Goal: Task Accomplishment & Management: Manage account settings

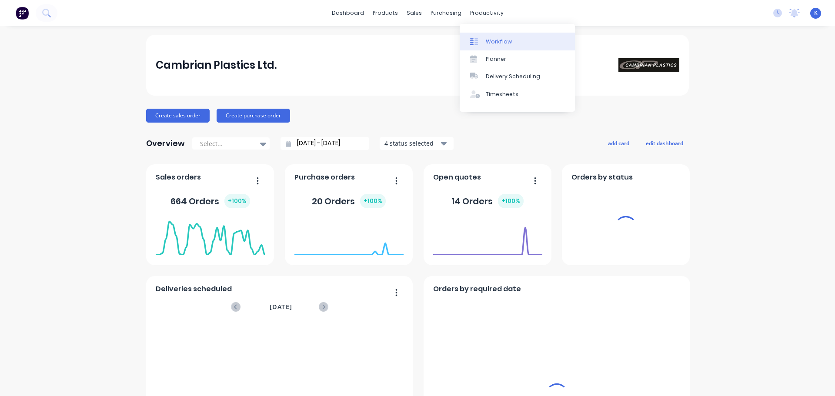
click at [496, 43] on div "Workflow" at bounding box center [499, 42] width 26 height 8
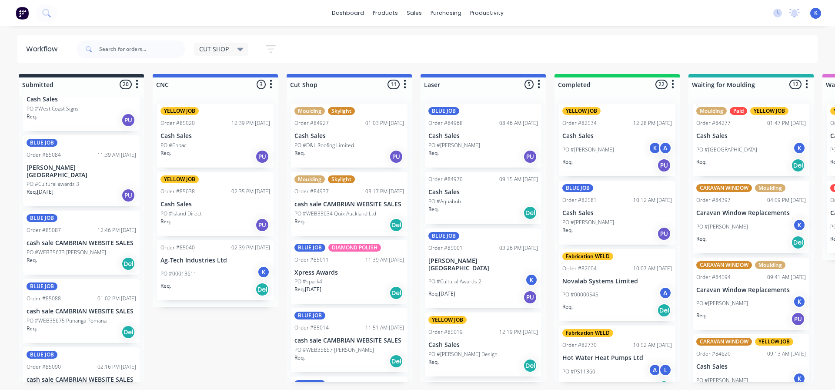
scroll to position [1044, 0]
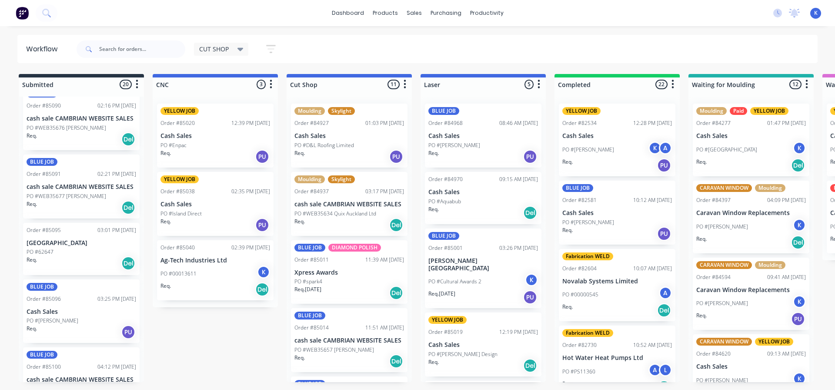
click at [60, 317] on div "PO #[PERSON_NAME]" at bounding box center [82, 321] width 110 height 8
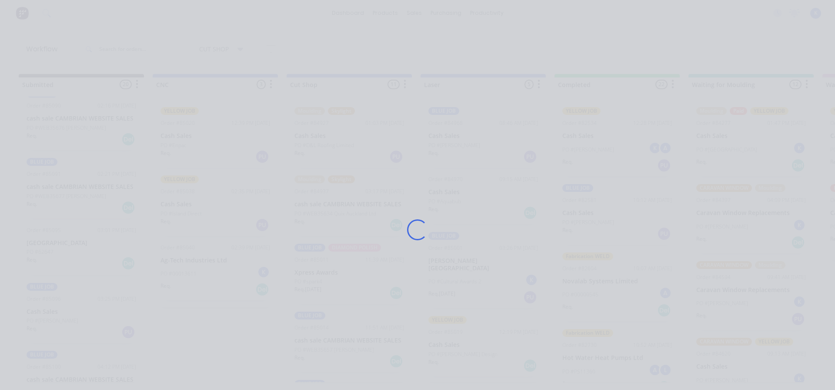
click at [60, 314] on div "Loading..." at bounding box center [417, 195] width 835 height 390
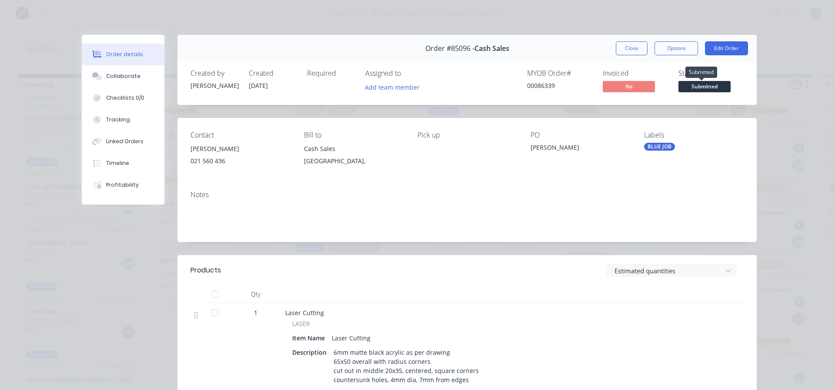
click at [686, 91] on span "Submitted" at bounding box center [704, 86] width 52 height 11
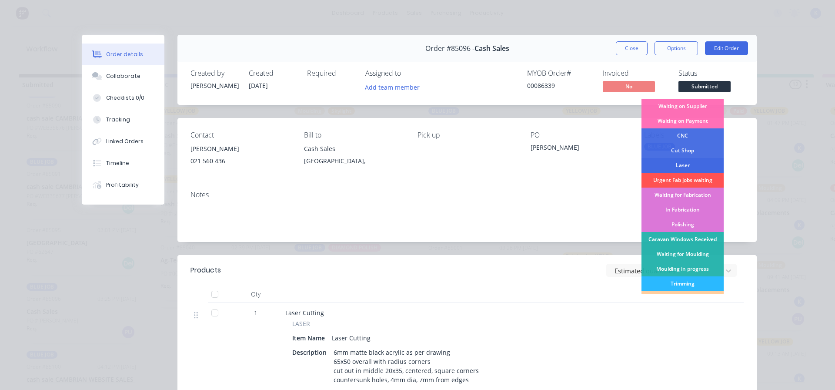
click at [665, 165] on div "Laser" at bounding box center [682, 165] width 82 height 15
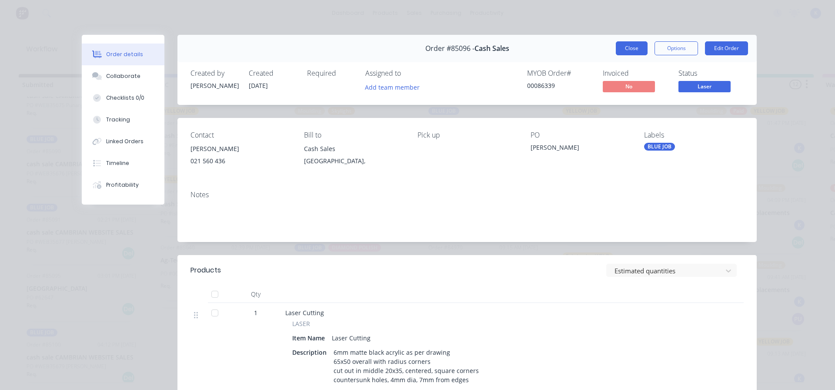
click at [627, 54] on button "Close" at bounding box center [632, 48] width 32 height 14
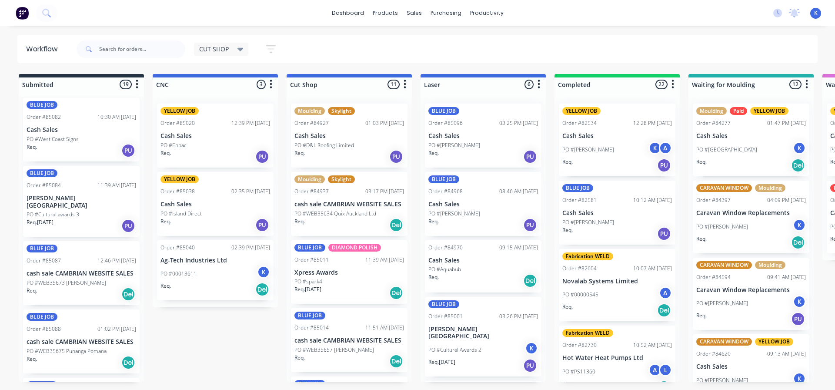
scroll to position [737, 0]
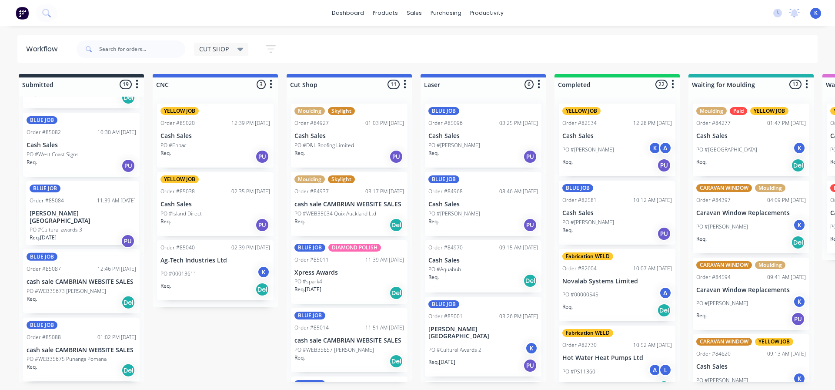
drag, startPoint x: 47, startPoint y: 224, endPoint x: 54, endPoint y: 223, distance: 7.9
click at [54, 223] on div "BLUE JOB Order #84542 04:12 PM [DATE] ABB Limited PO #3164208817 Req. [DATE] De…" at bounding box center [81, 239] width 125 height 285
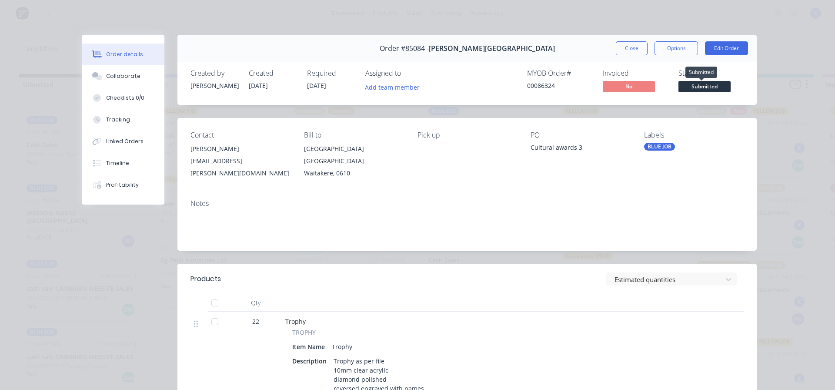
click at [699, 84] on span "Submitted" at bounding box center [704, 86] width 52 height 11
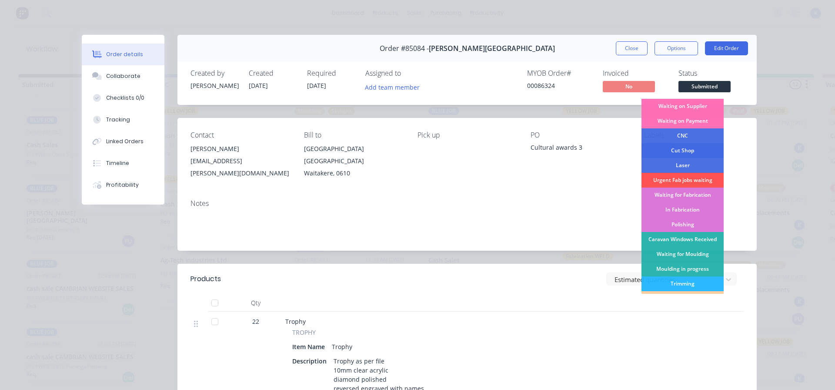
click at [684, 148] on div "Cut Shop" at bounding box center [682, 150] width 82 height 15
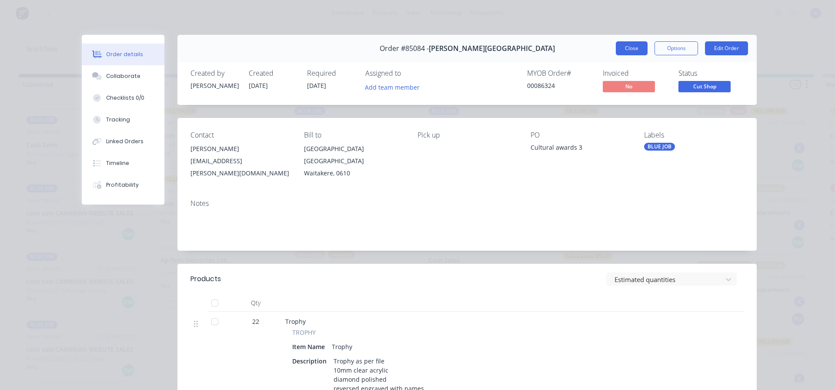
click at [626, 53] on button "Close" at bounding box center [632, 48] width 32 height 14
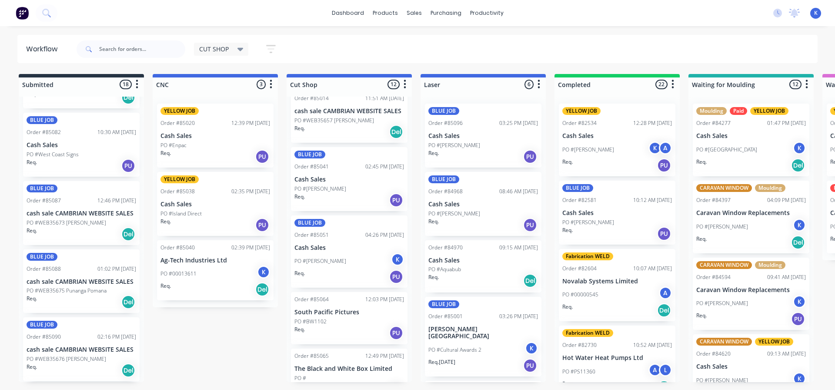
scroll to position [304, 0]
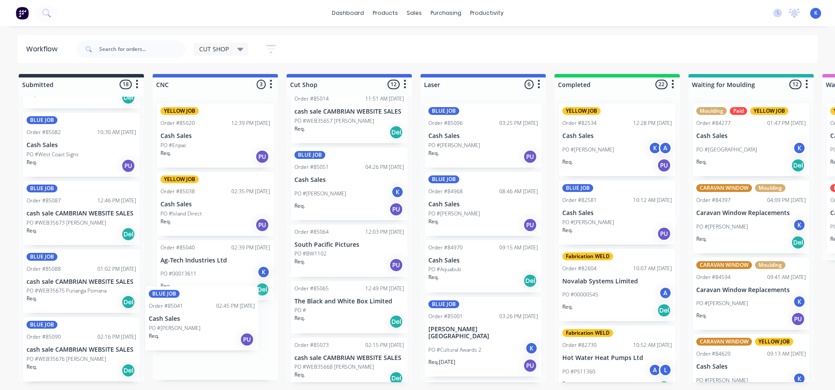
drag, startPoint x: 336, startPoint y: 177, endPoint x: 189, endPoint y: 323, distance: 207.3
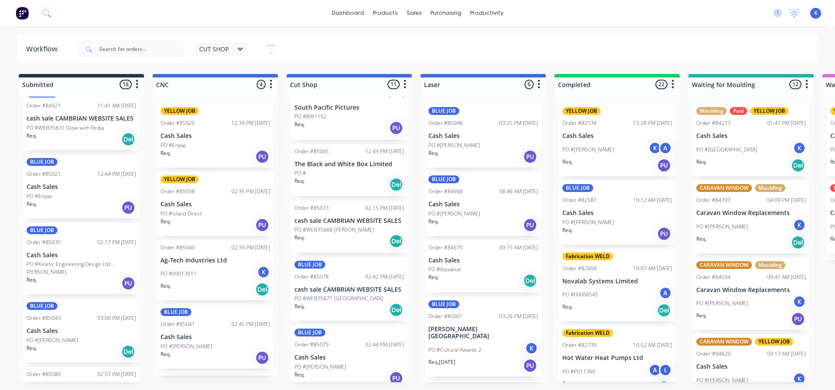
scroll to position [346, 0]
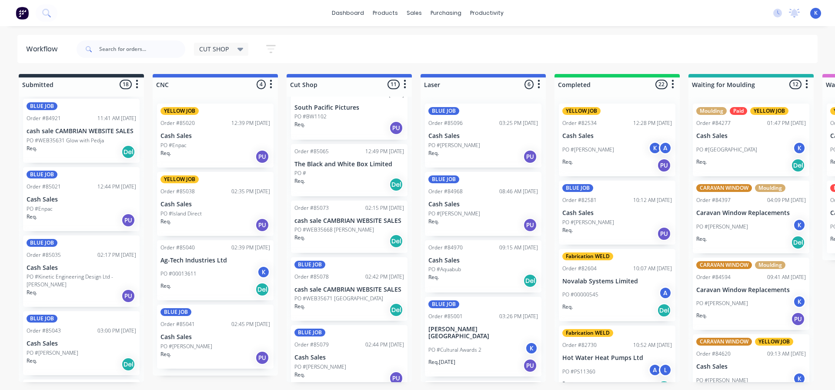
click at [223, 52] on span "CUT SHOP" at bounding box center [214, 48] width 30 height 9
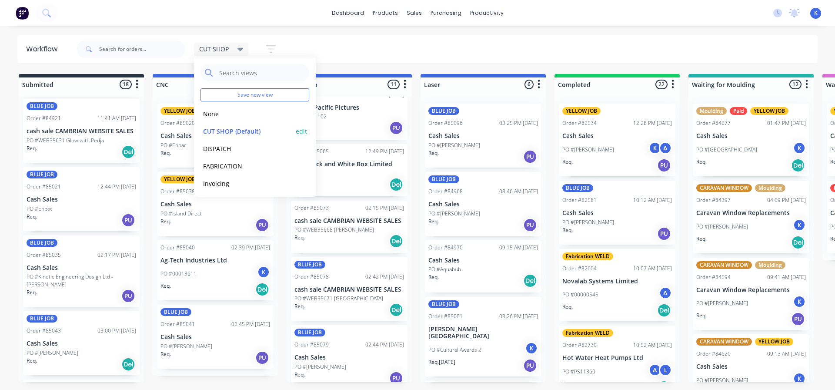
click at [214, 129] on button "CUT SHOP (Default)" at bounding box center [246, 131] width 93 height 10
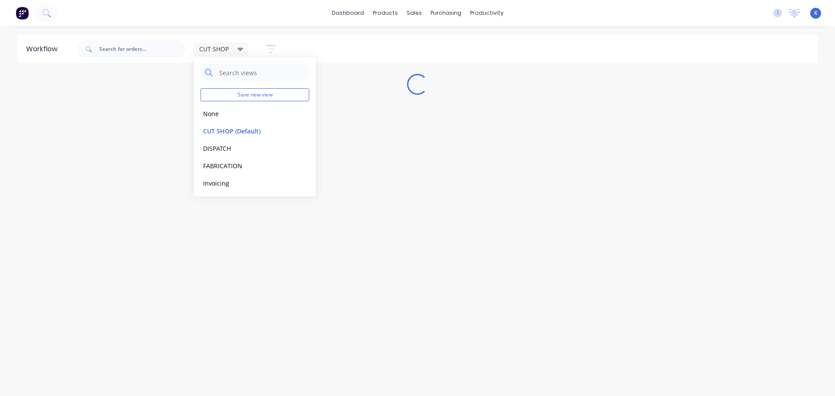
click at [122, 179] on div "Workflow CUT SHOP Save new view None edit CUT SHOP (Default) edit DISPATCH edit…" at bounding box center [417, 207] width 835 height 344
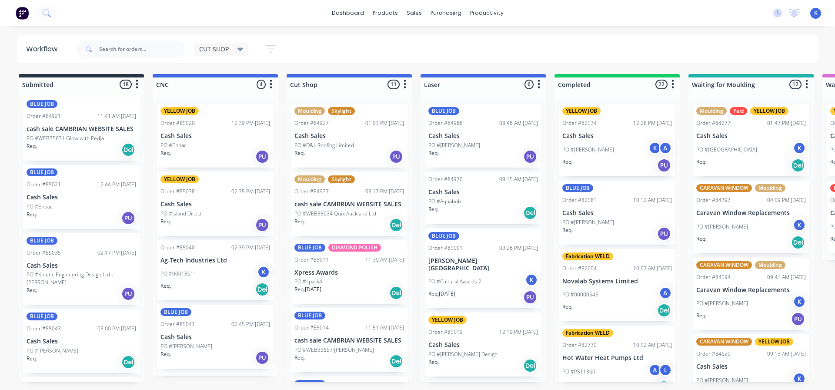
scroll to position [2, 0]
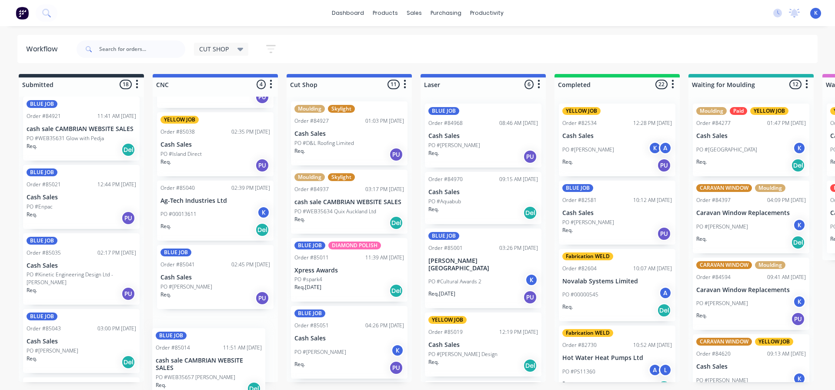
drag, startPoint x: 339, startPoint y: 351, endPoint x: 196, endPoint y: 371, distance: 144.5
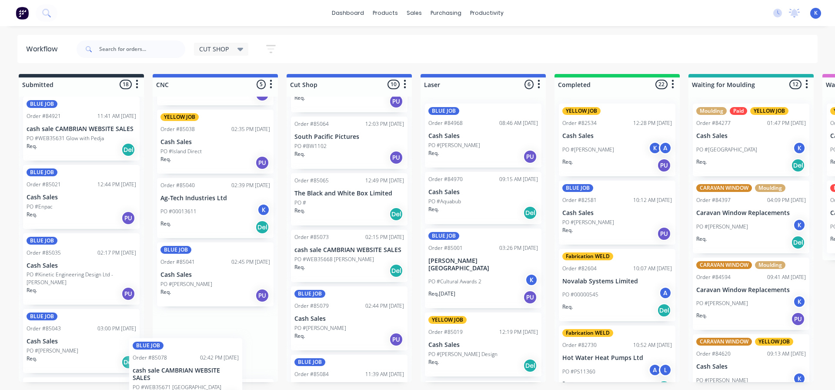
scroll to position [75, 0]
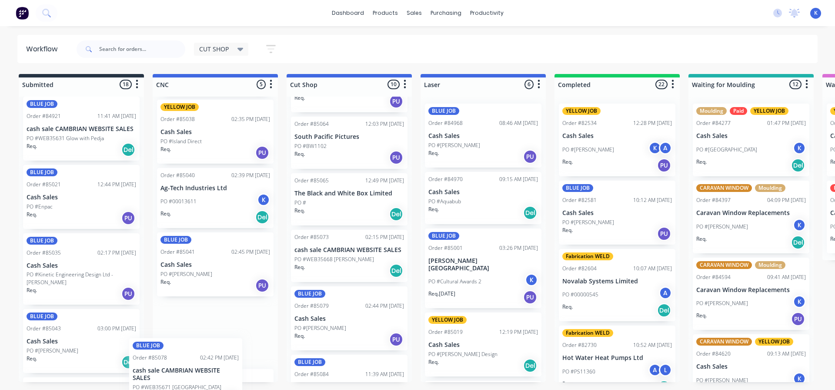
drag, startPoint x: 354, startPoint y: 343, endPoint x: 190, endPoint y: 387, distance: 170.3
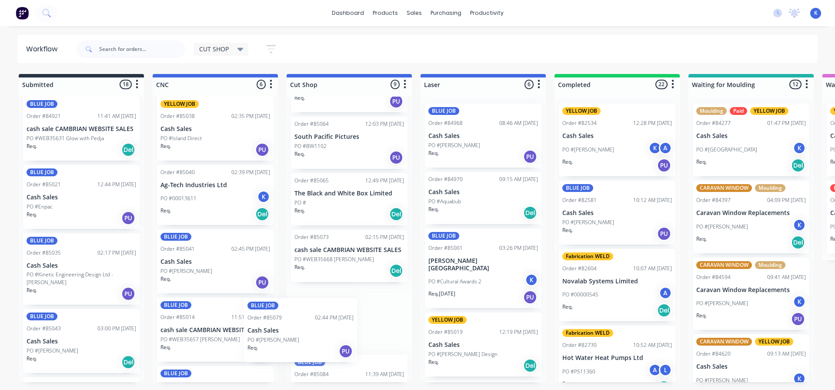
scroll to position [271, 0]
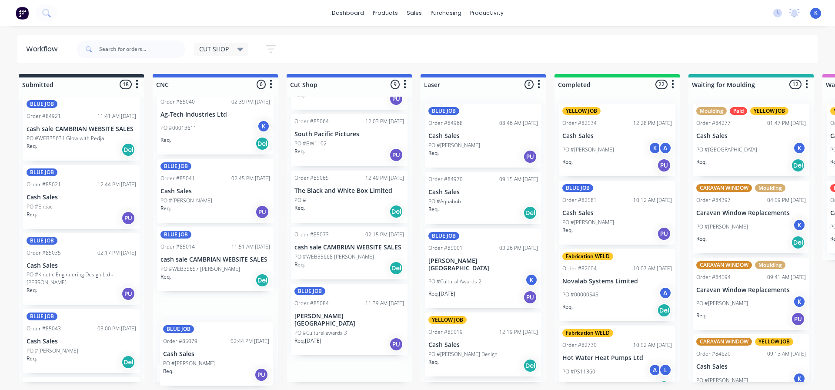
drag, startPoint x: 347, startPoint y: 330, endPoint x: 207, endPoint y: 367, distance: 144.9
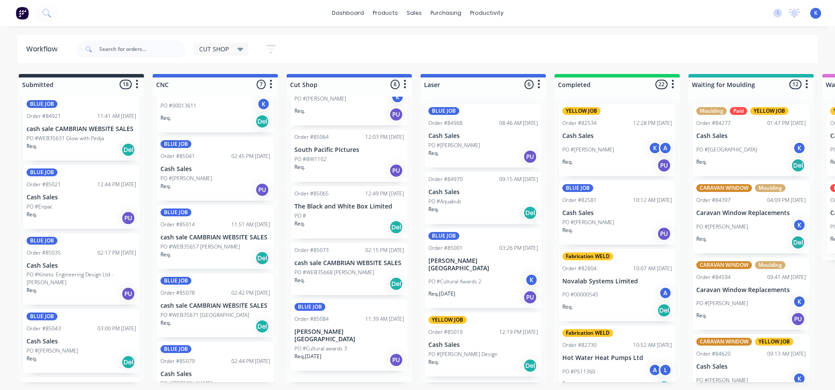
scroll to position [237, 0]
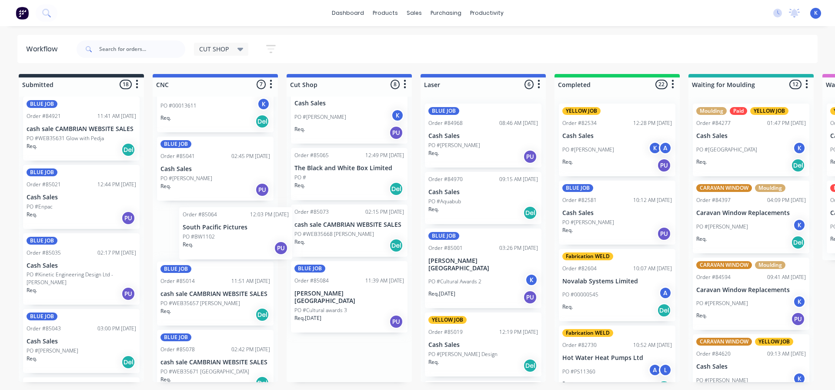
drag, startPoint x: 346, startPoint y: 170, endPoint x: 227, endPoint y: 229, distance: 131.9
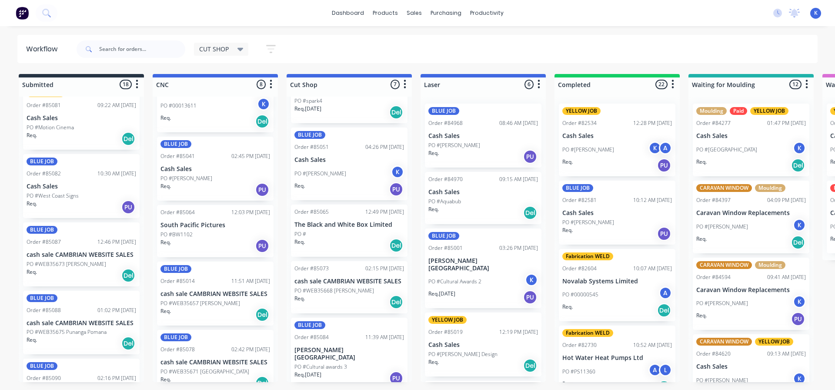
scroll to position [698, 0]
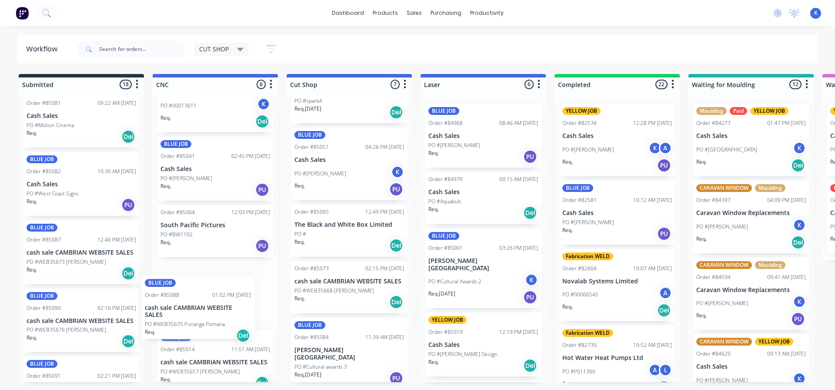
drag, startPoint x: 63, startPoint y: 332, endPoint x: 188, endPoint y: 317, distance: 126.1
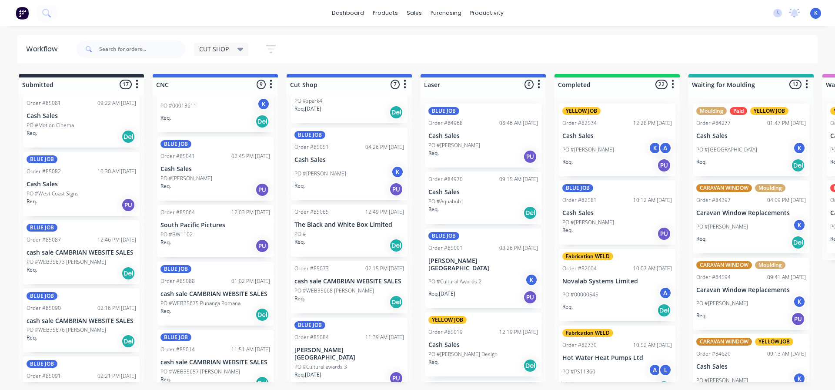
scroll to position [742, 0]
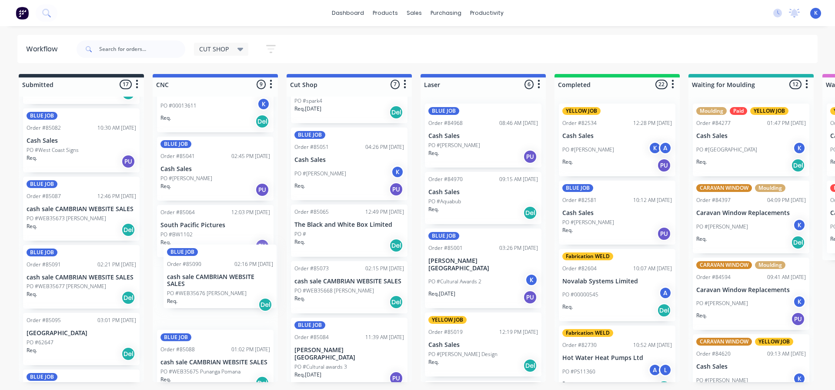
drag, startPoint x: 54, startPoint y: 278, endPoint x: 198, endPoint y: 280, distance: 143.5
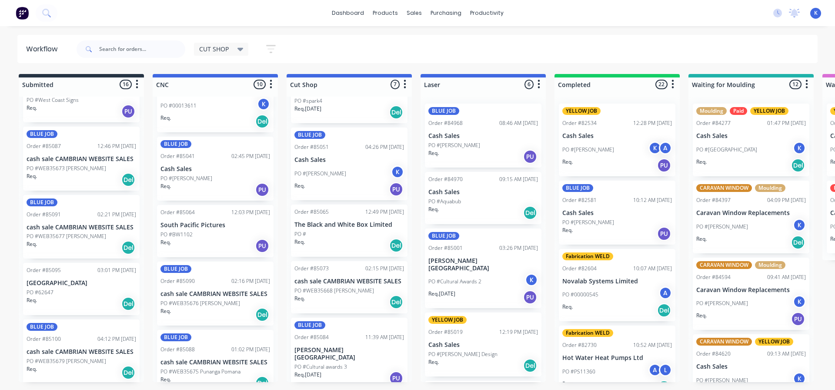
scroll to position [793, 0]
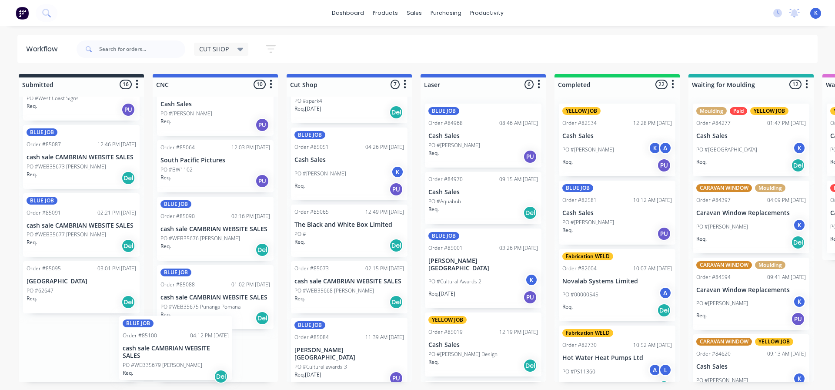
drag, startPoint x: 62, startPoint y: 357, endPoint x: 164, endPoint y: 357, distance: 101.3
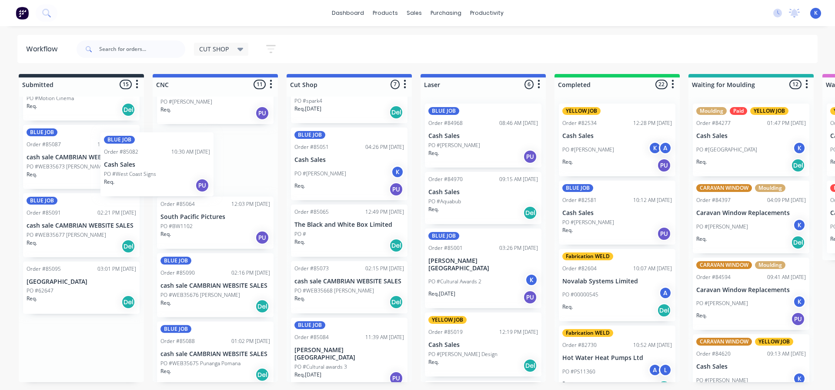
scroll to position [724, 0]
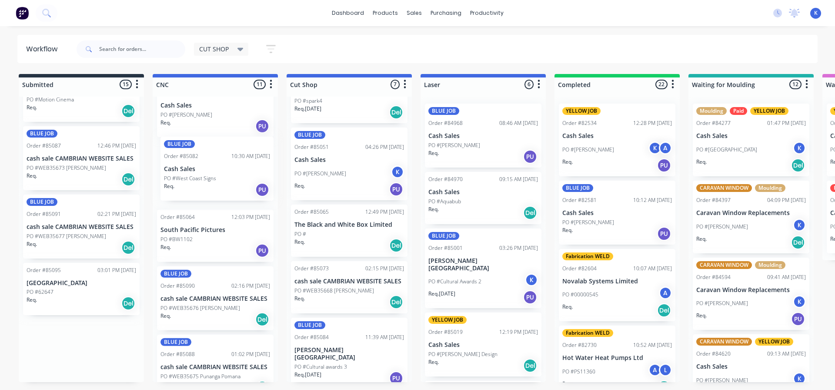
drag, startPoint x: 59, startPoint y: 170, endPoint x: 196, endPoint y: 187, distance: 138.0
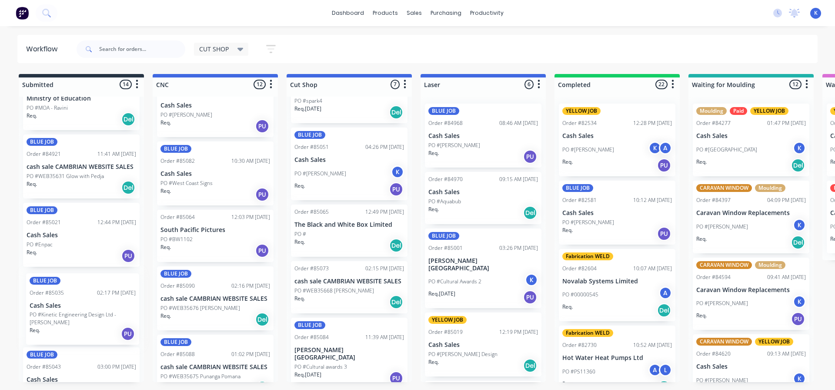
scroll to position [312, 0]
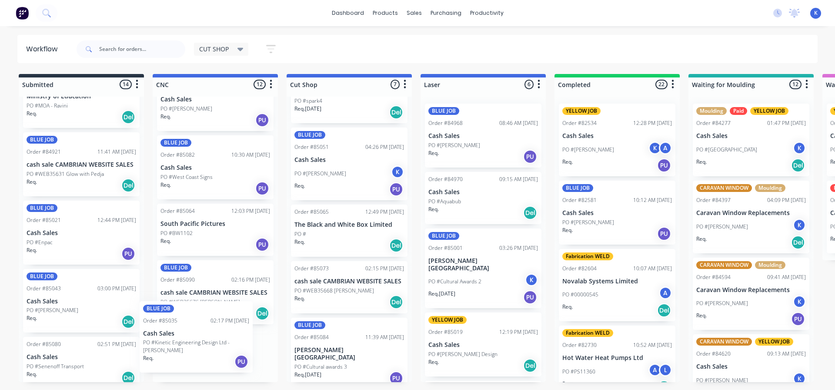
drag, startPoint x: 61, startPoint y: 320, endPoint x: 174, endPoint y: 348, distance: 117.0
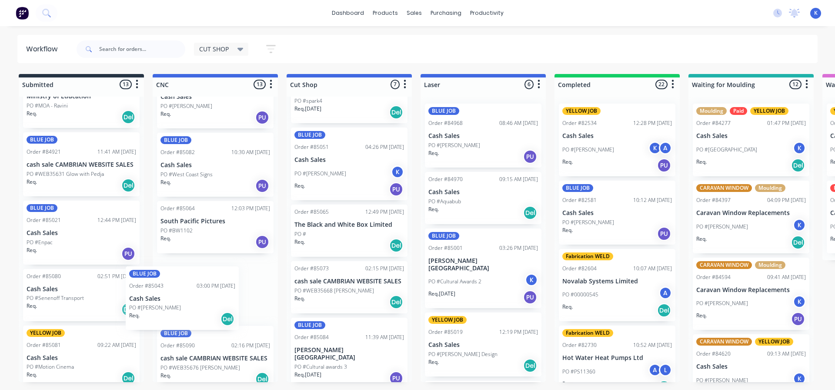
drag, startPoint x: 55, startPoint y: 313, endPoint x: 162, endPoint y: 311, distance: 107.0
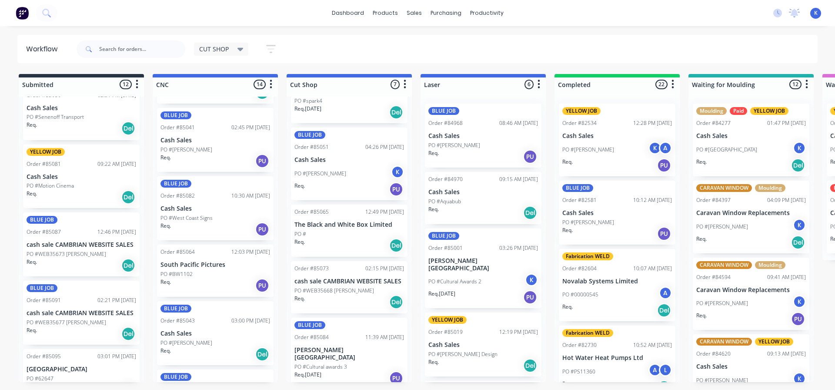
scroll to position [513, 0]
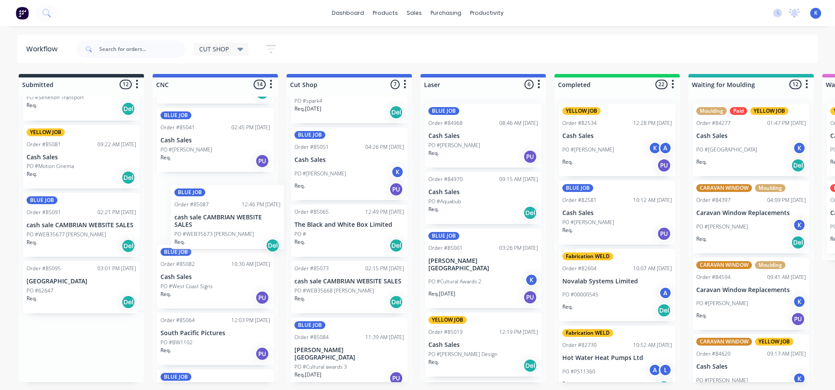
drag, startPoint x: 70, startPoint y: 238, endPoint x: 204, endPoint y: 231, distance: 133.3
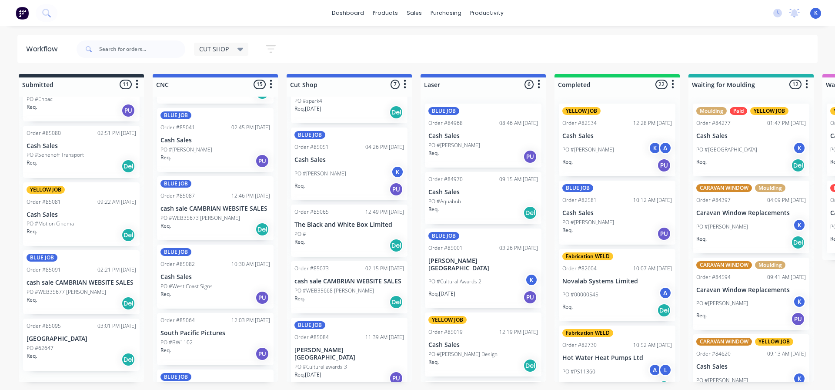
scroll to position [444, 0]
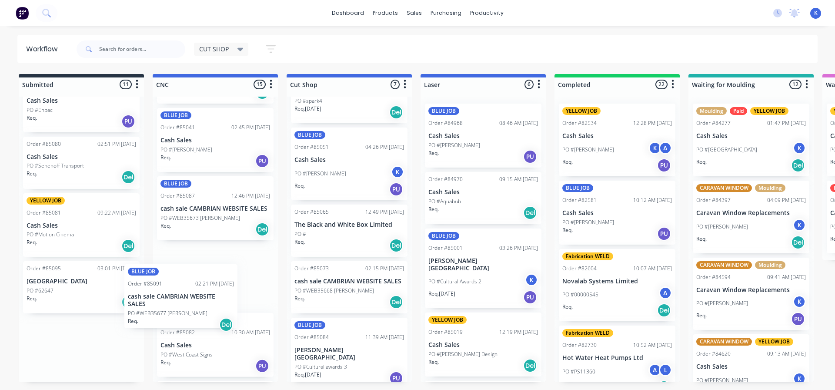
drag, startPoint x: 70, startPoint y: 308, endPoint x: 154, endPoint y: 309, distance: 84.4
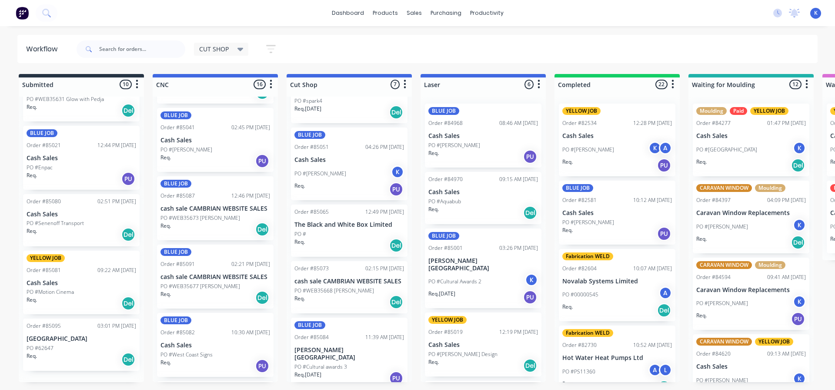
scroll to position [376, 0]
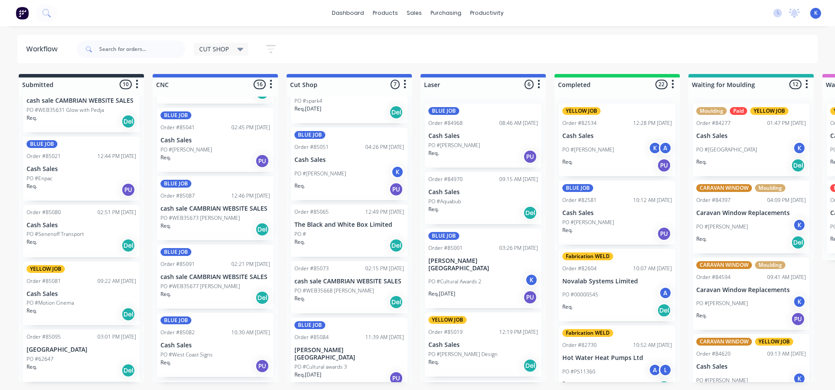
click at [494, 42] on div "CUT SHOP Save new view None edit CUT SHOP (Default) edit DISPATCH edit FABRICAT…" at bounding box center [446, 49] width 743 height 26
click at [181, 282] on p "PO #WEB35677 [PERSON_NAME]" at bounding box center [200, 286] width 80 height 8
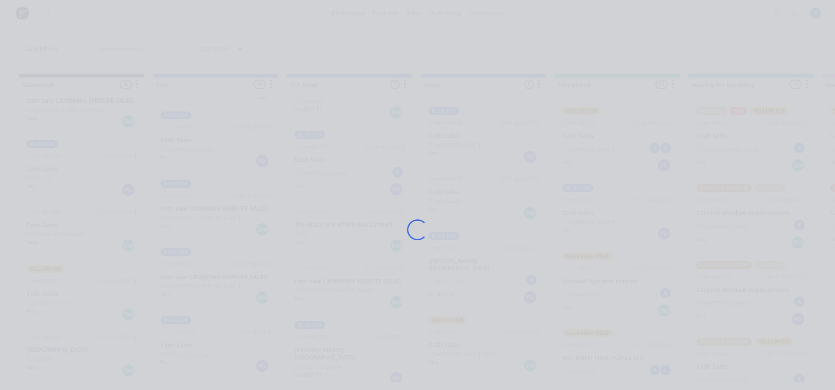
click at [181, 282] on div "Loading..." at bounding box center [418, 230] width 696 height 390
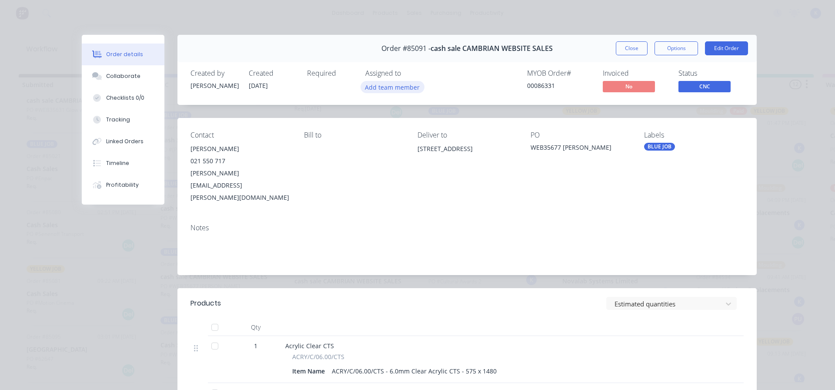
click at [388, 88] on button "Add team member" at bounding box center [393, 87] width 64 height 12
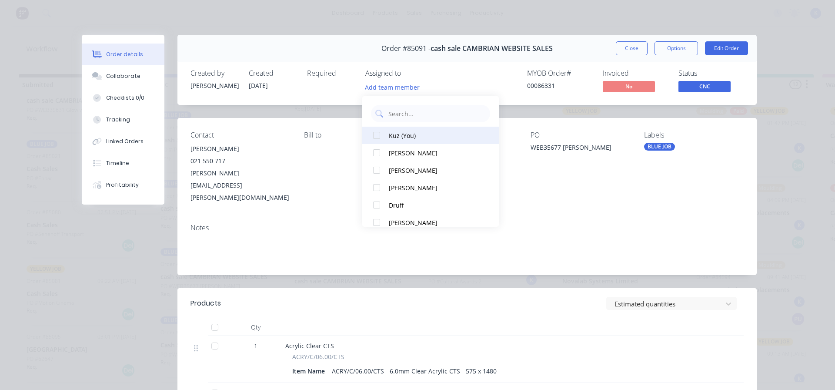
click at [376, 136] on div at bounding box center [376, 135] width 17 height 17
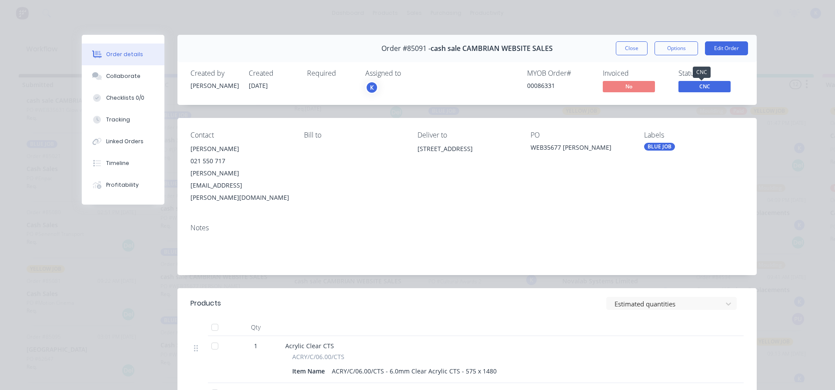
click at [684, 86] on span "CNC" at bounding box center [704, 86] width 52 height 11
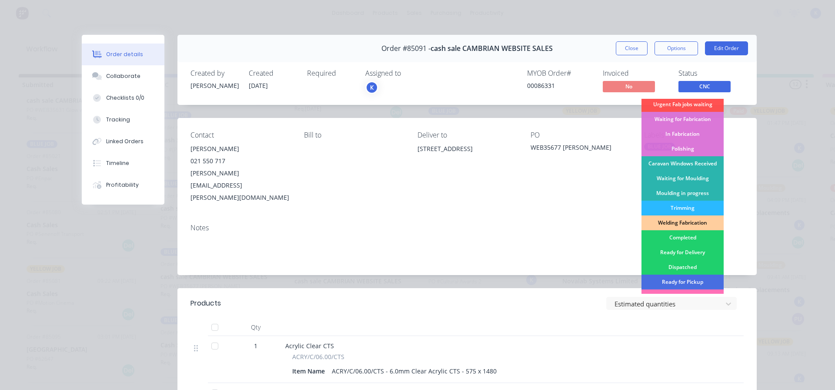
scroll to position [171, 0]
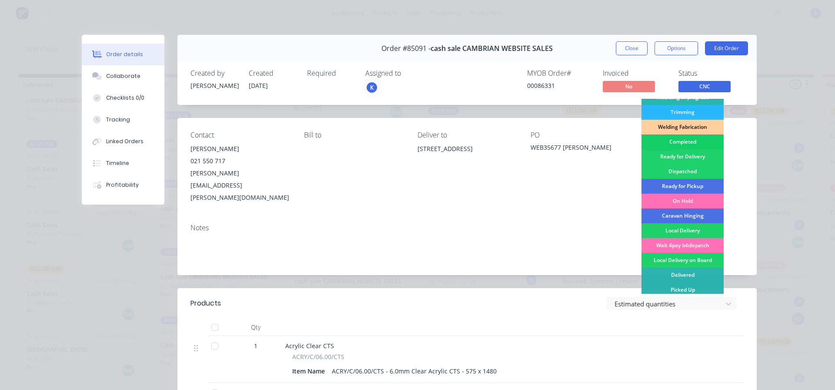
click at [674, 139] on div "Completed" at bounding box center [682, 141] width 82 height 15
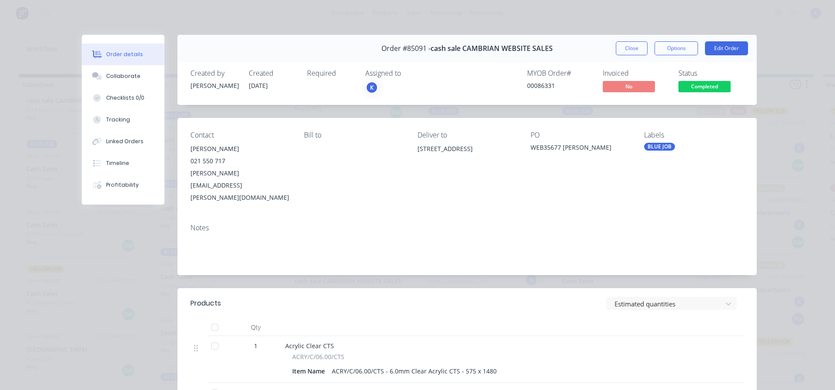
click at [618, 47] on button "Close" at bounding box center [632, 48] width 32 height 14
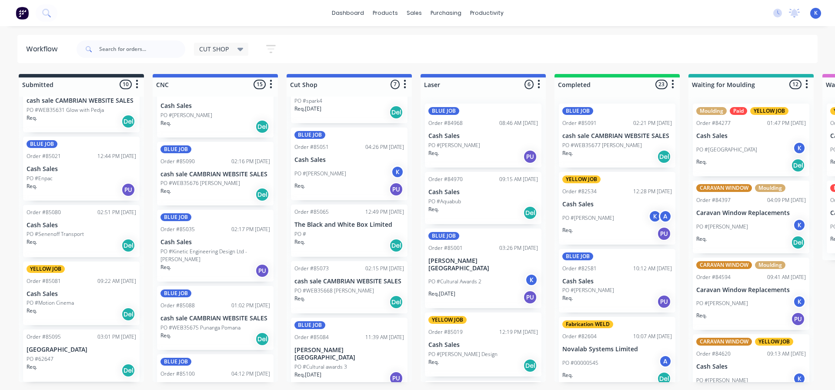
scroll to position [501, 0]
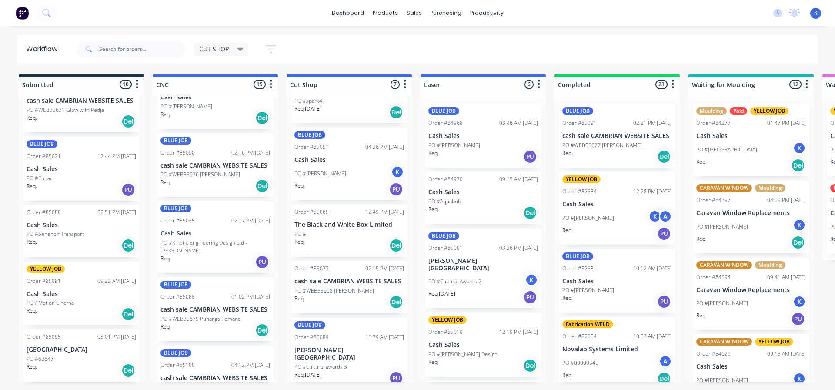
click at [183, 318] on p "PO #WEB35675 Punanga Pomana" at bounding box center [200, 319] width 80 height 8
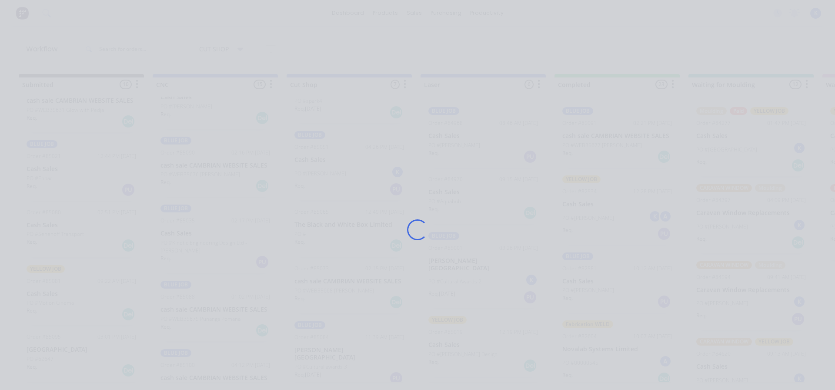
click at [183, 318] on div "Loading..." at bounding box center [418, 230] width 696 height 390
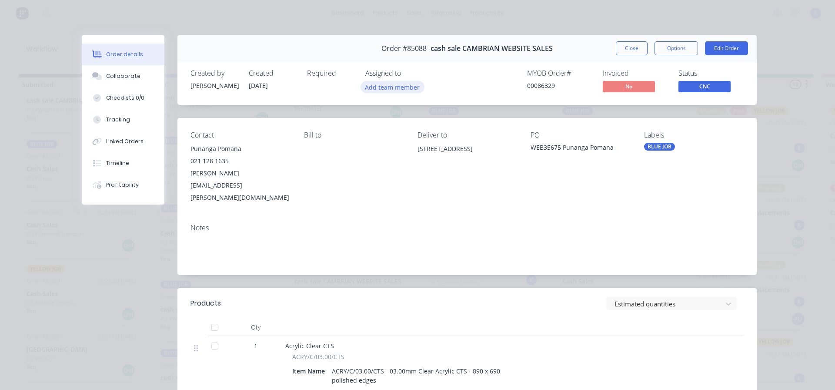
click at [390, 89] on button "Add team member" at bounding box center [393, 87] width 64 height 12
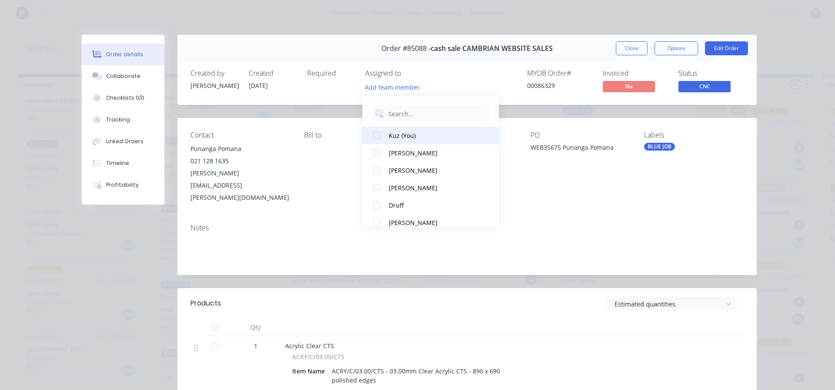
click at [376, 134] on div at bounding box center [376, 135] width 17 height 17
click at [689, 87] on span "CNC" at bounding box center [704, 86] width 52 height 11
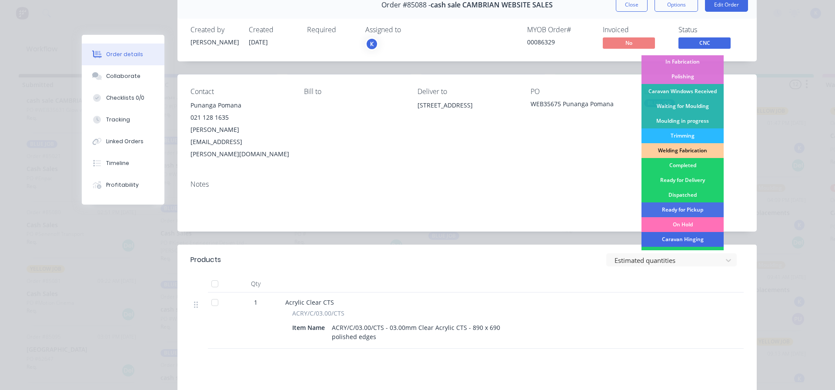
scroll to position [84, 0]
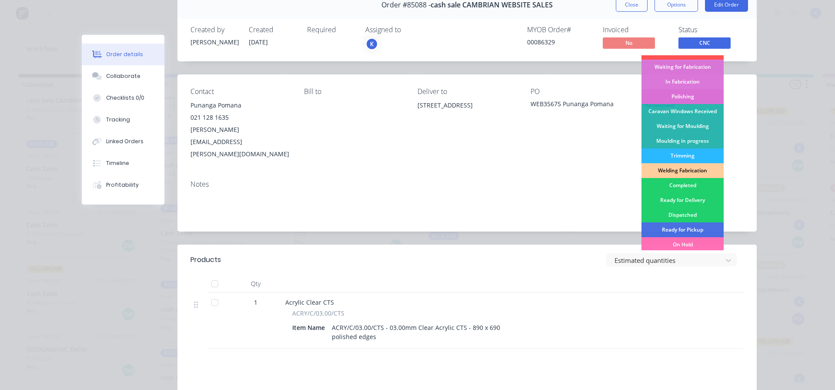
click at [682, 96] on div "Polishing" at bounding box center [682, 96] width 82 height 15
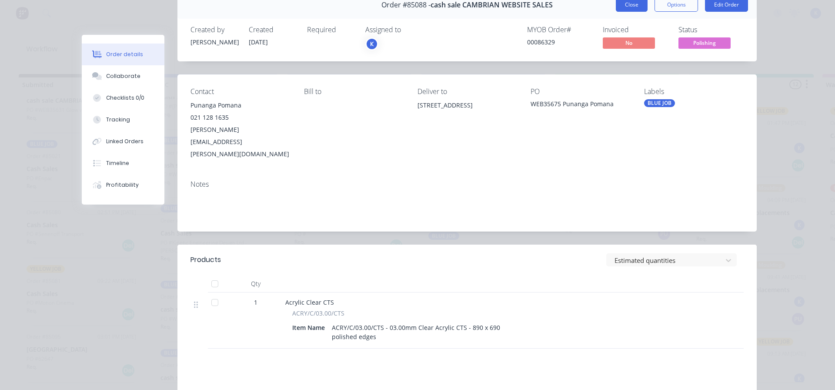
click at [629, 4] on button "Close" at bounding box center [632, 5] width 32 height 14
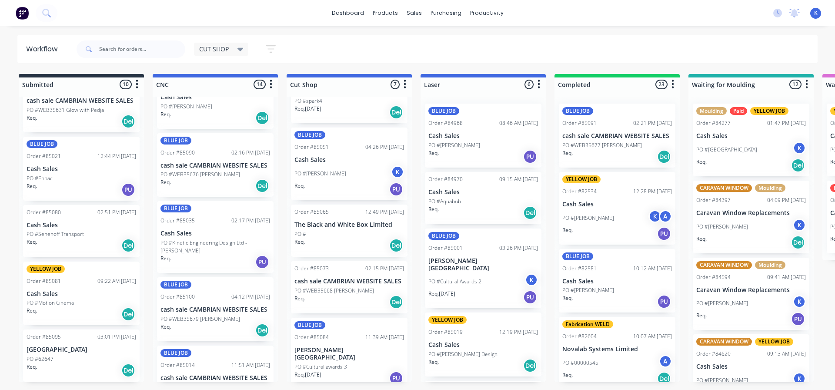
click at [190, 308] on p "cash sale CAMBRIAN WEBSITE SALES" at bounding box center [215, 309] width 110 height 7
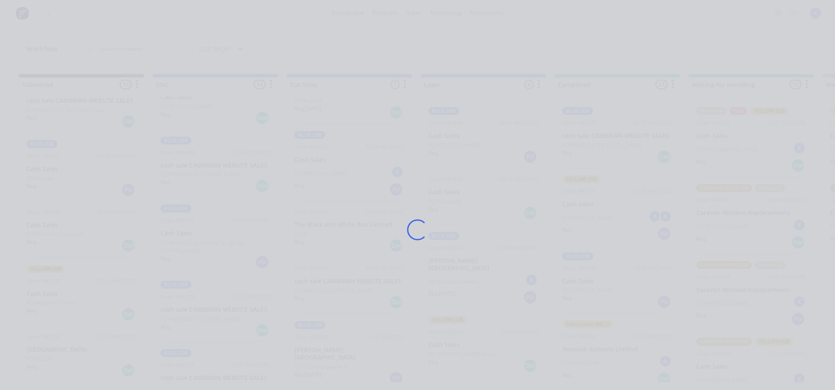
click at [192, 307] on div "Loading..." at bounding box center [418, 230] width 696 height 390
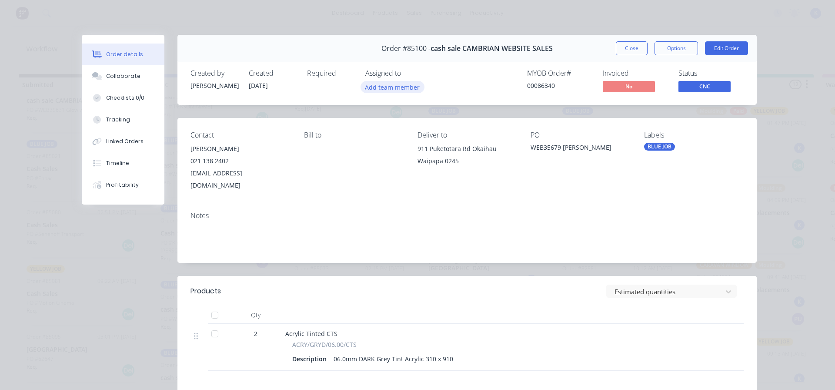
click at [382, 89] on button "Add team member" at bounding box center [393, 87] width 64 height 12
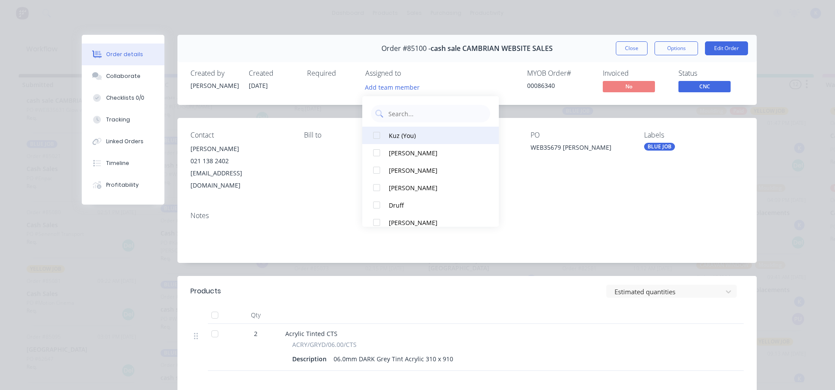
drag, startPoint x: 378, startPoint y: 137, endPoint x: 405, endPoint y: 134, distance: 27.6
click at [378, 137] on div at bounding box center [376, 135] width 17 height 17
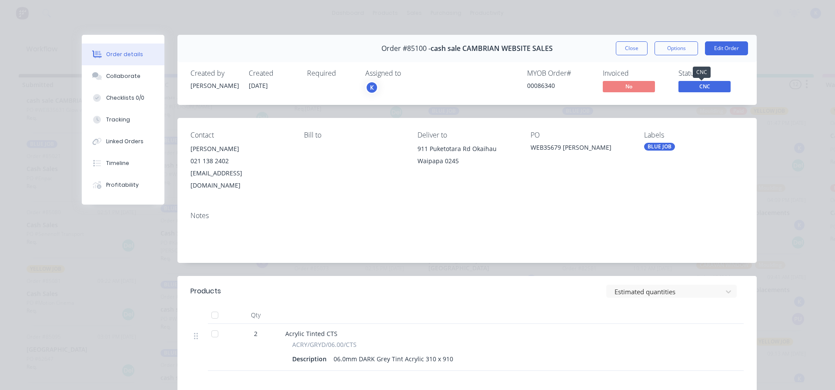
click at [712, 85] on span "CNC" at bounding box center [704, 86] width 52 height 11
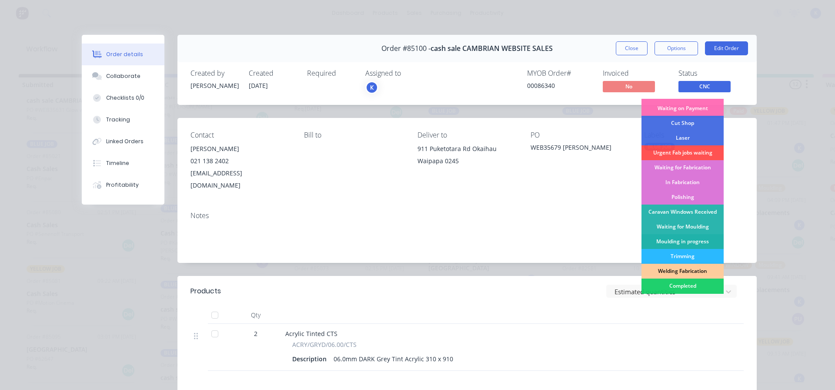
scroll to position [130, 0]
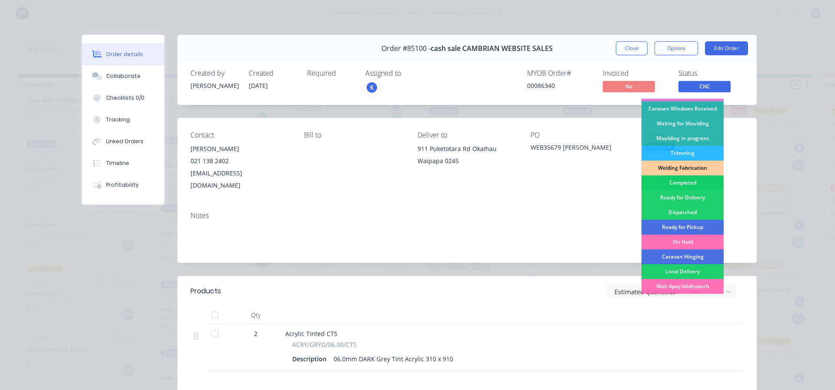
click at [679, 183] on div "Completed" at bounding box center [682, 182] width 82 height 15
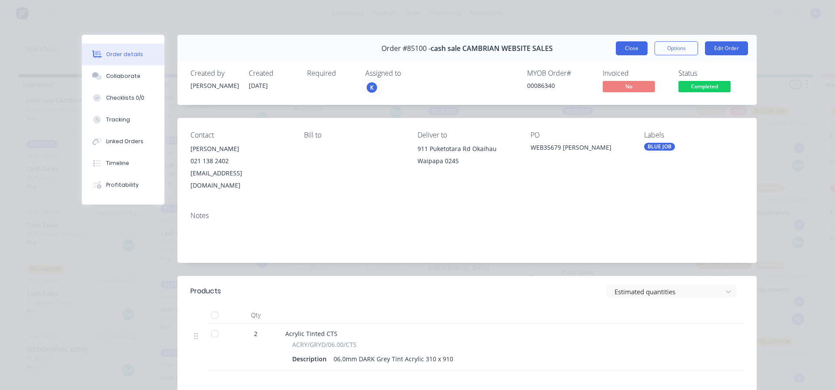
click at [618, 49] on button "Close" at bounding box center [632, 48] width 32 height 14
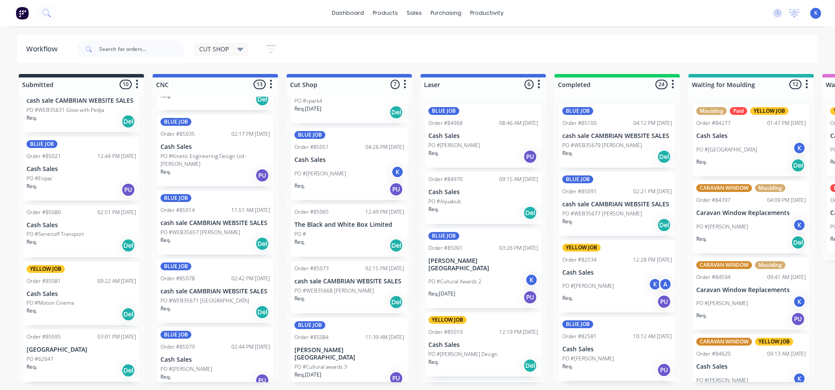
scroll to position [597, 0]
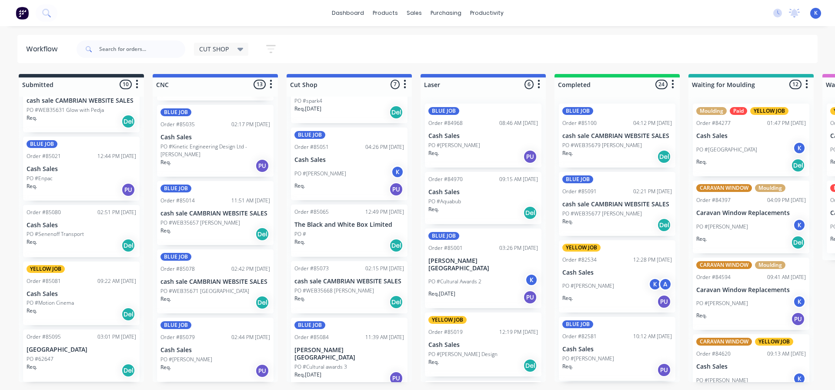
click at [181, 359] on p "PO #[PERSON_NAME]" at bounding box center [186, 359] width 52 height 8
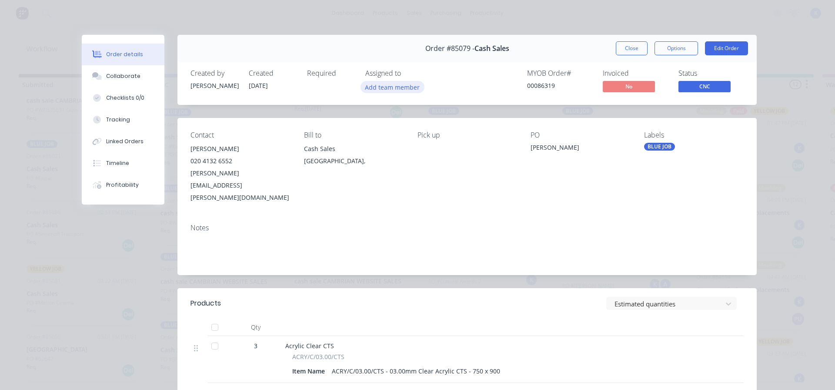
click at [390, 88] on button "Add team member" at bounding box center [393, 87] width 64 height 12
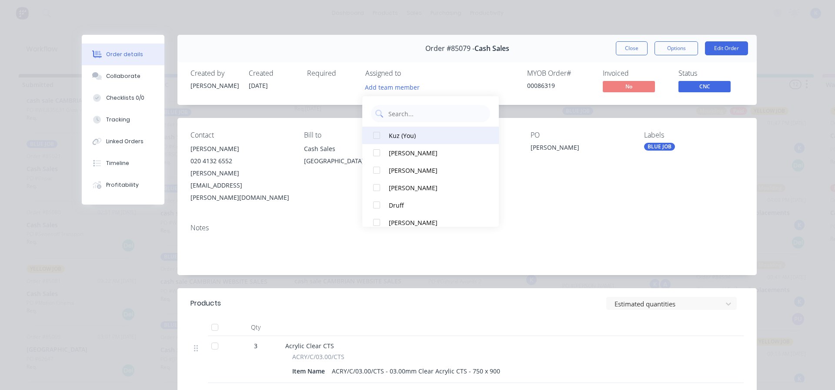
drag, startPoint x: 388, startPoint y: 134, endPoint x: 555, endPoint y: 80, distance: 175.4
click at [388, 134] on button "Kuz (You)" at bounding box center [430, 135] width 137 height 17
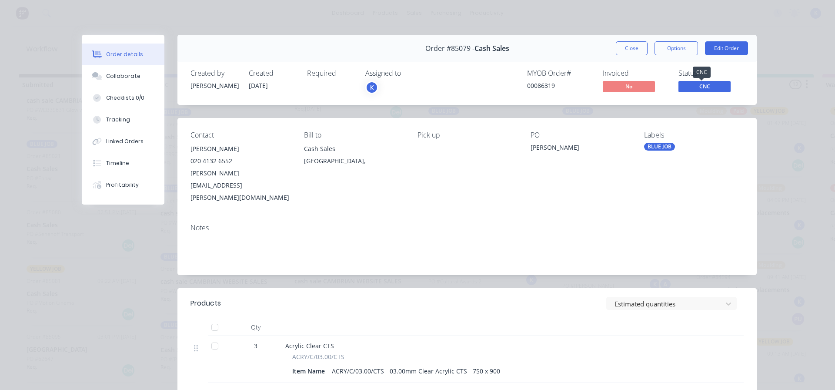
click at [708, 85] on span "CNC" at bounding box center [704, 86] width 52 height 11
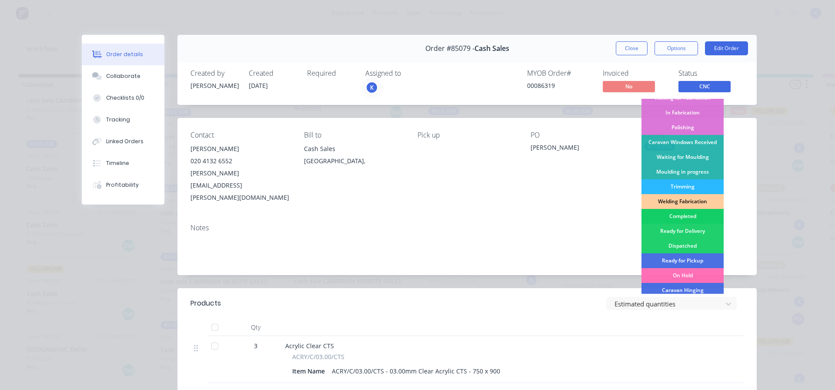
scroll to position [130, 0]
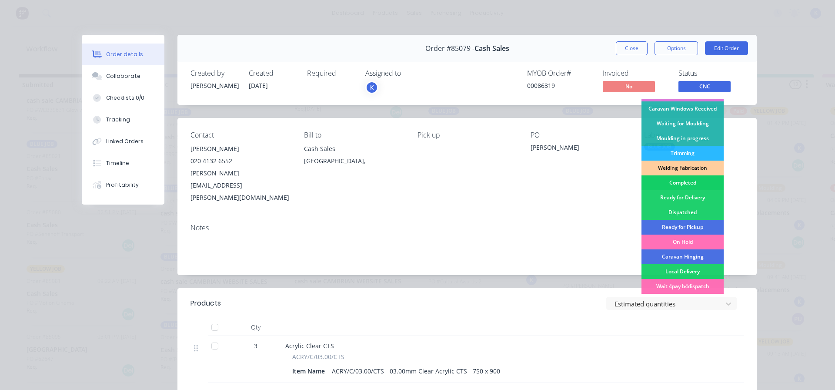
click at [675, 180] on div "Completed" at bounding box center [682, 182] width 82 height 15
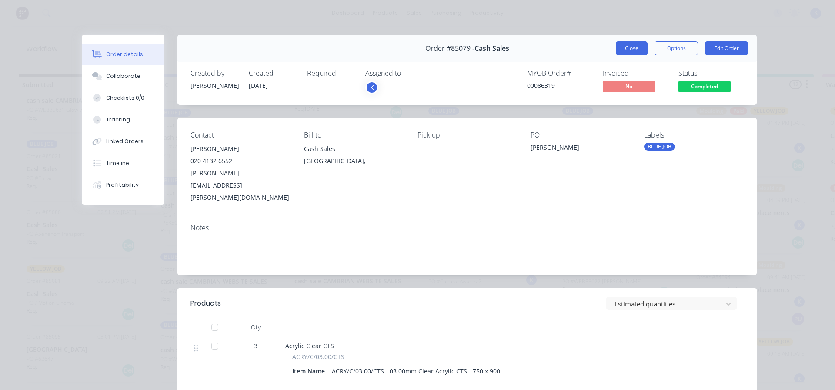
click at [622, 47] on button "Close" at bounding box center [632, 48] width 32 height 14
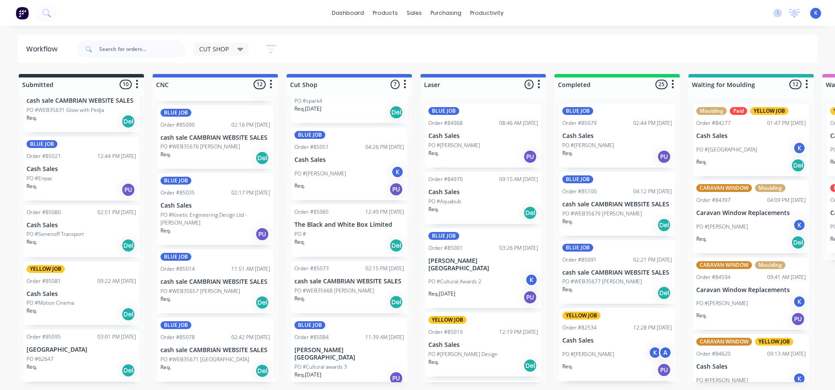
click at [187, 346] on p "cash sale CAMBRIAN WEBSITE SALES" at bounding box center [215, 349] width 110 height 7
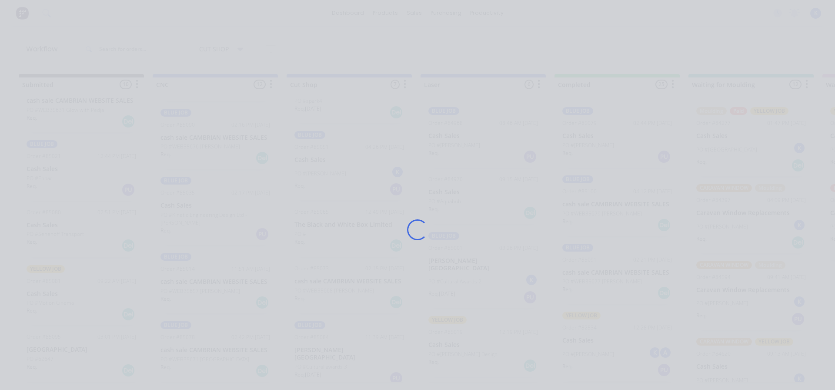
click at [187, 346] on div "Loading..." at bounding box center [418, 230] width 696 height 390
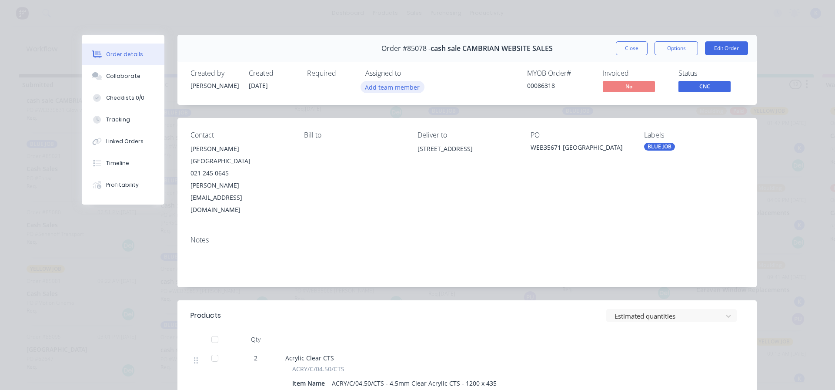
click at [379, 86] on button "Add team member" at bounding box center [393, 87] width 64 height 12
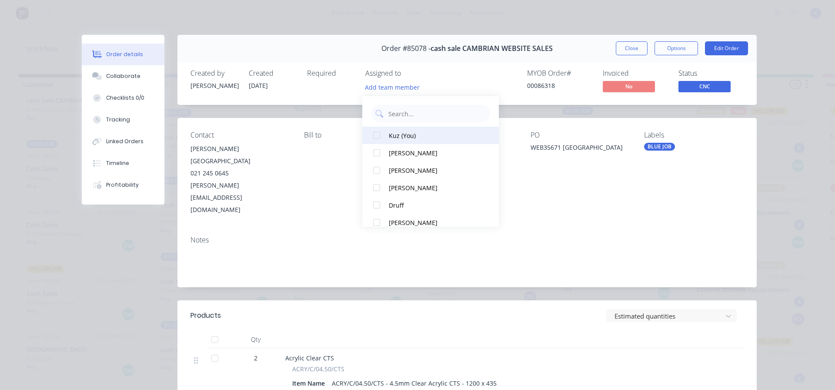
click at [374, 134] on div at bounding box center [376, 135] width 17 height 17
click at [699, 89] on span "CNC" at bounding box center [704, 86] width 52 height 11
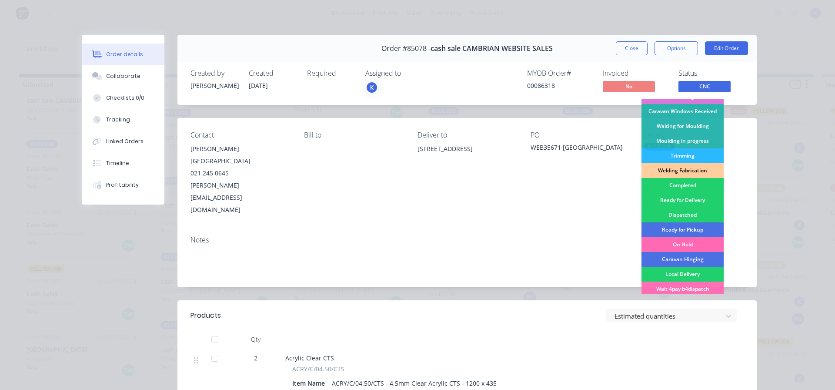
scroll to position [130, 0]
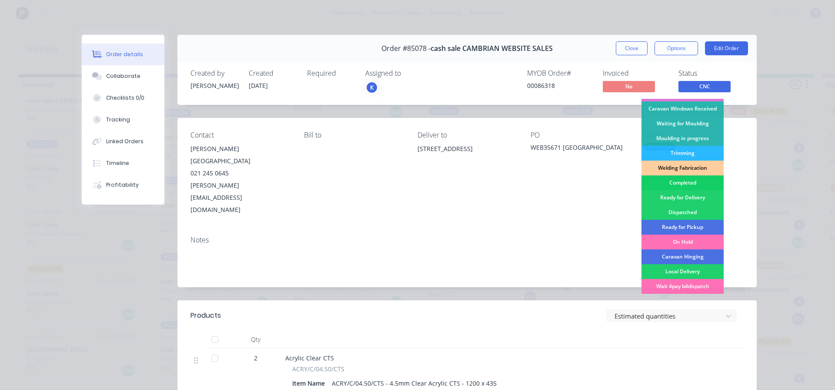
click at [672, 183] on div "Completed" at bounding box center [682, 182] width 82 height 15
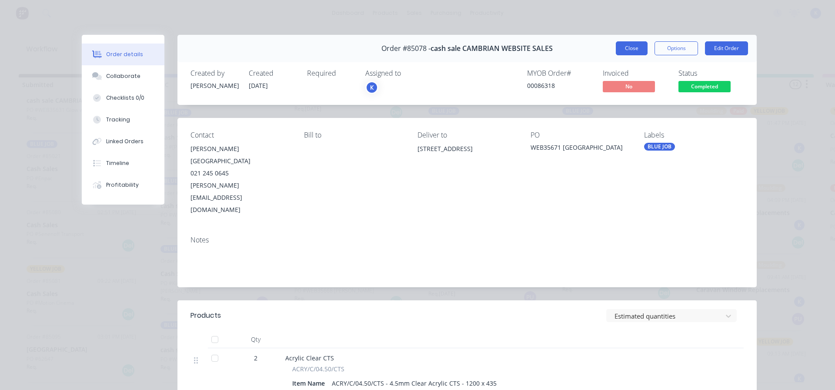
click at [626, 48] on button "Close" at bounding box center [632, 48] width 32 height 14
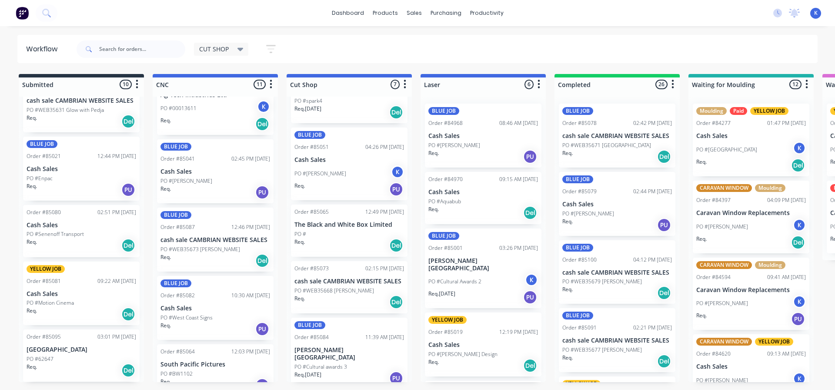
scroll to position [156, 0]
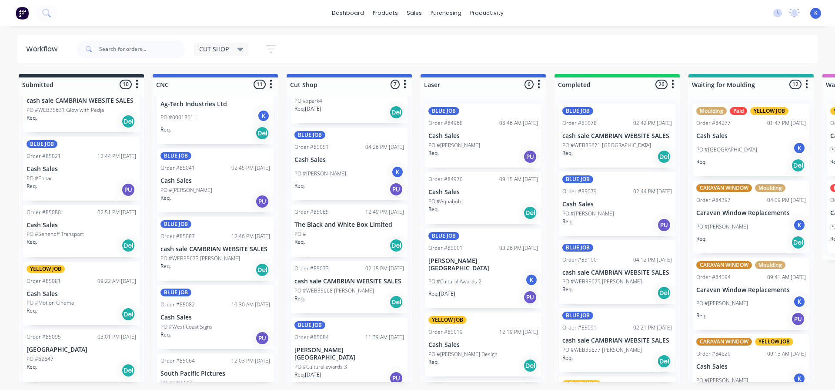
click at [189, 258] on p "PO #WEB35673 [PERSON_NAME]" at bounding box center [200, 258] width 80 height 8
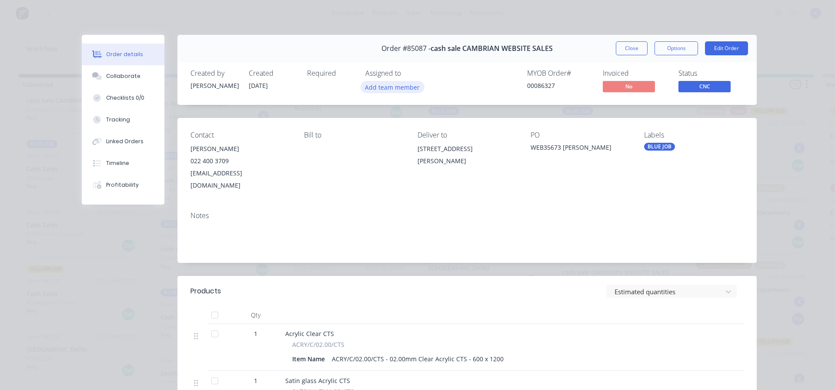
click at [379, 89] on button "Add team member" at bounding box center [393, 87] width 64 height 12
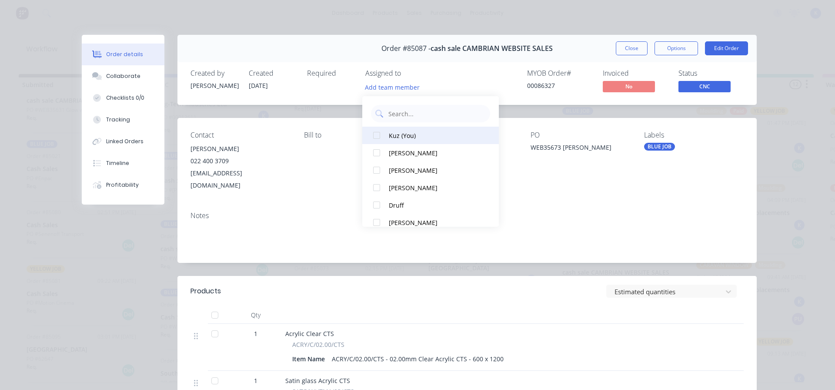
click at [374, 136] on div at bounding box center [376, 135] width 17 height 17
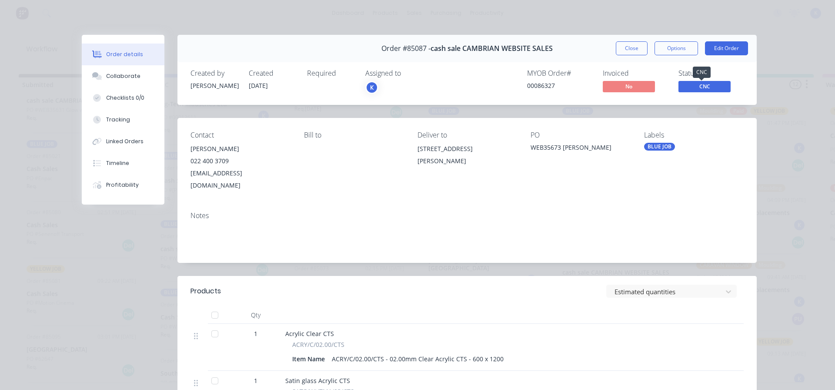
click at [711, 84] on span "CNC" at bounding box center [704, 86] width 52 height 11
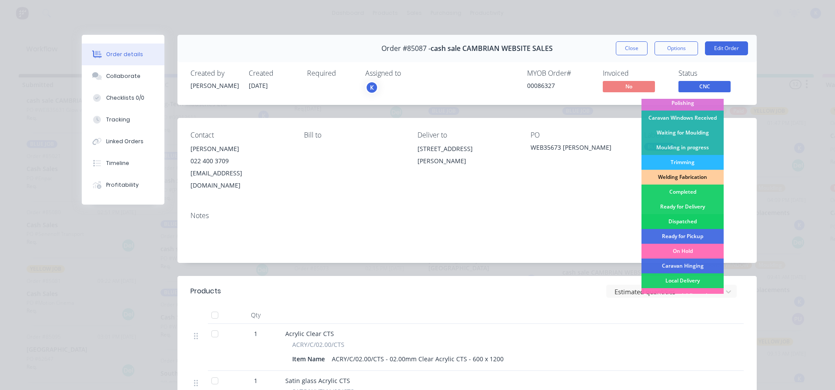
scroll to position [130, 0]
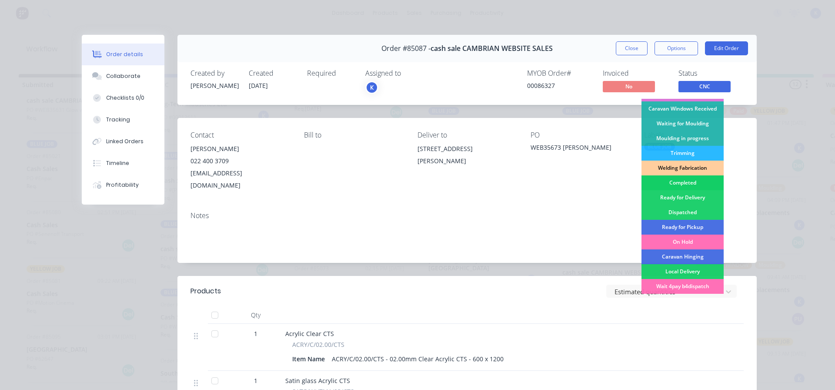
click at [677, 180] on div "Completed" at bounding box center [682, 182] width 82 height 15
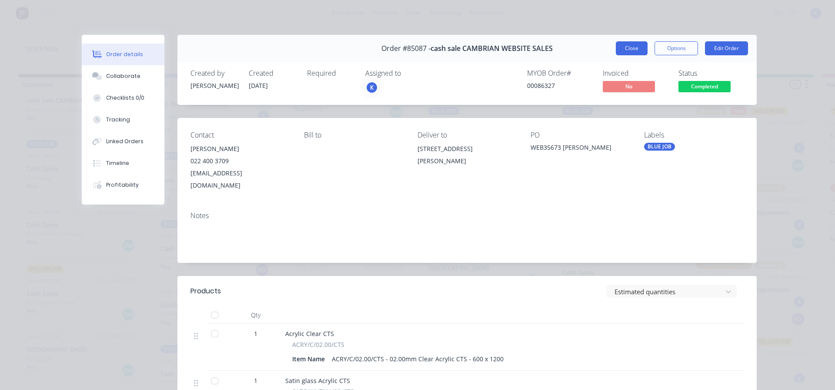
click at [629, 50] on button "Close" at bounding box center [632, 48] width 32 height 14
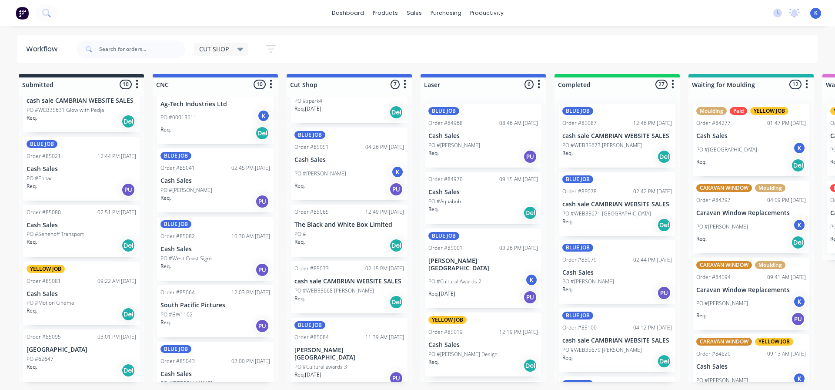
click at [206, 258] on p "PO #West Coast Signs" at bounding box center [186, 258] width 52 height 8
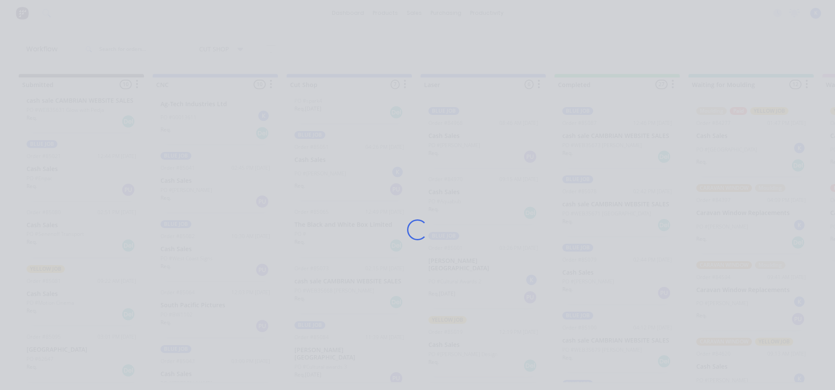
click at [206, 258] on div "Loading..." at bounding box center [418, 230] width 696 height 390
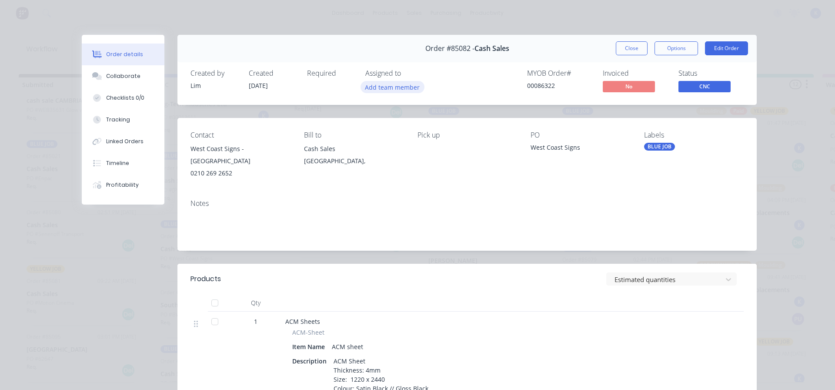
click at [387, 84] on button "Add team member" at bounding box center [393, 87] width 64 height 12
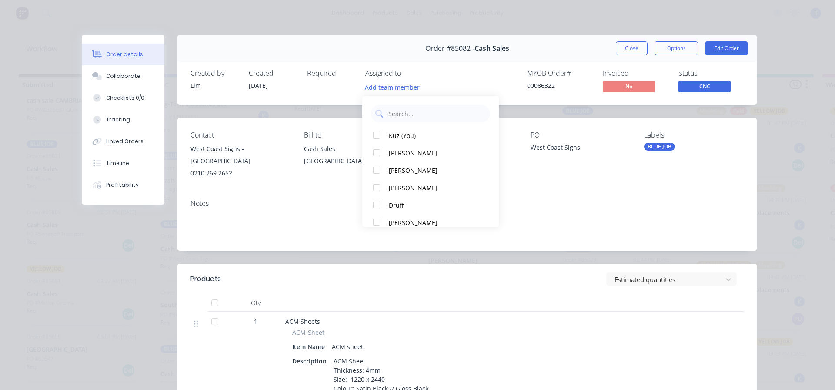
drag, startPoint x: 382, startPoint y: 132, endPoint x: 512, endPoint y: 101, distance: 133.2
click at [383, 131] on div at bounding box center [376, 135] width 17 height 17
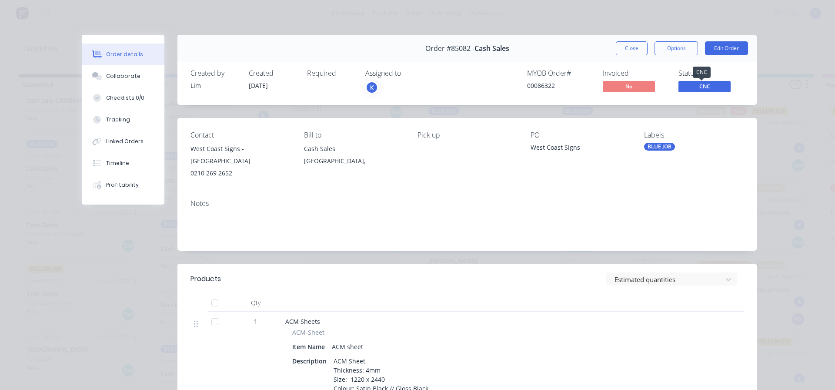
click at [687, 84] on span "CNC" at bounding box center [704, 86] width 52 height 11
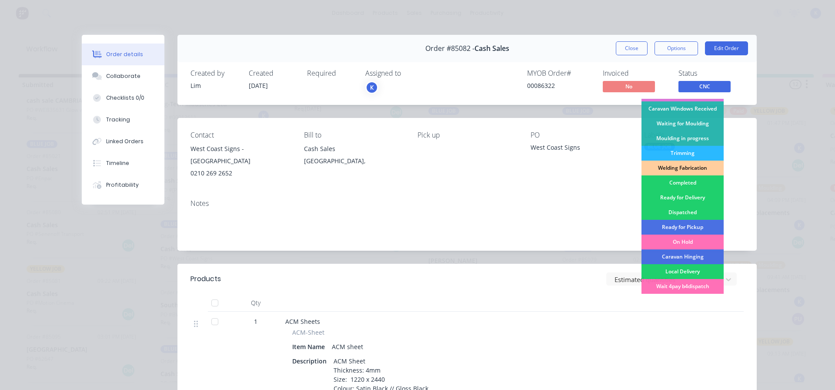
click at [681, 182] on div "Completed" at bounding box center [682, 182] width 82 height 15
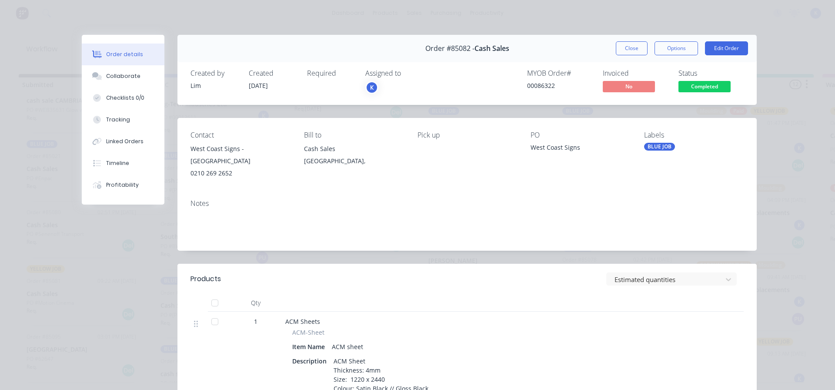
click at [628, 51] on button "Close" at bounding box center [632, 48] width 32 height 14
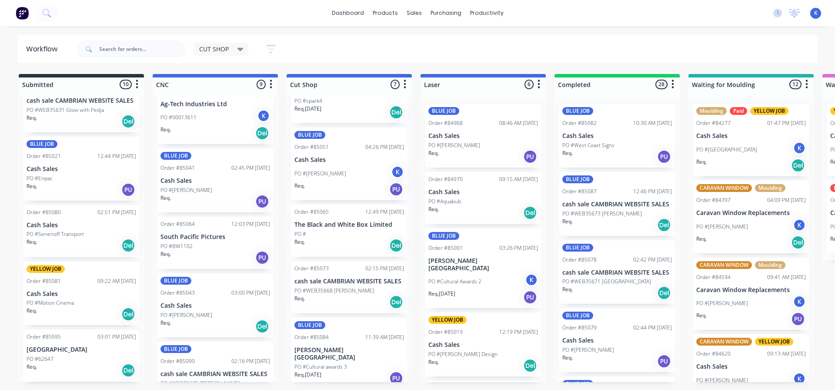
click at [197, 185] on div "BLUE JOB Order #85041 02:45 PM [DATE] Cash Sales PO #[PERSON_NAME] Req. PU" at bounding box center [215, 180] width 117 height 64
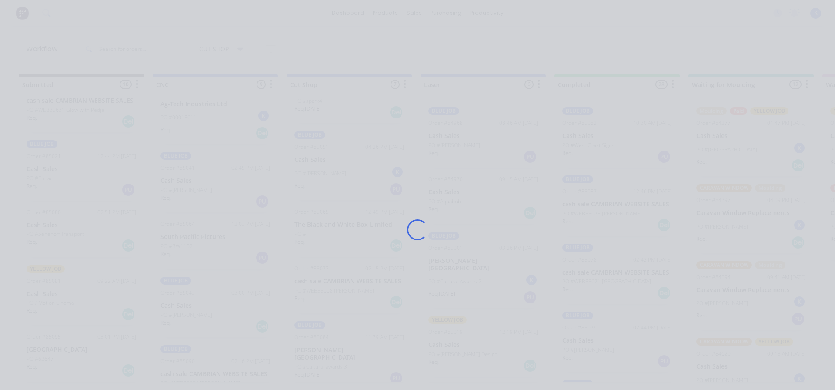
click at [197, 185] on div "Loading..." at bounding box center [418, 230] width 696 height 390
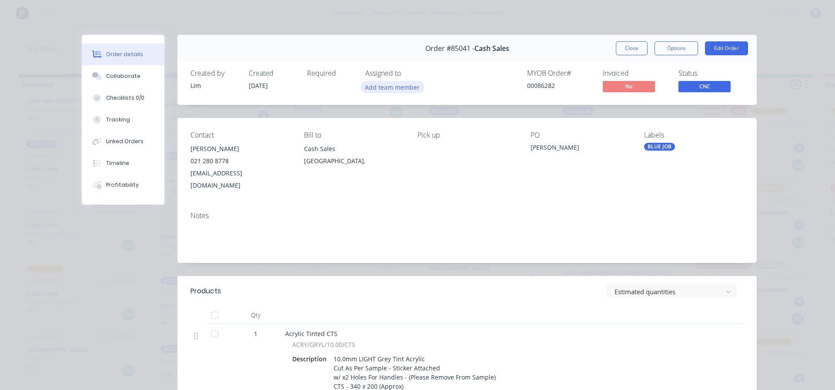
click at [380, 83] on button "Add team member" at bounding box center [393, 87] width 64 height 12
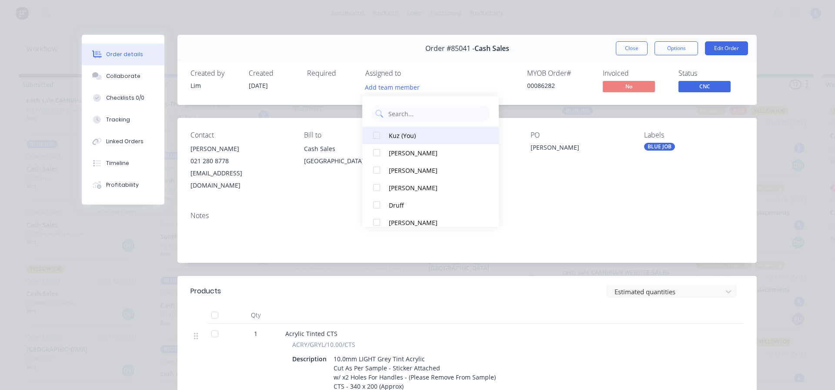
drag, startPoint x: 373, startPoint y: 136, endPoint x: 395, endPoint y: 134, distance: 21.9
click at [375, 135] on div at bounding box center [376, 135] width 17 height 17
click at [704, 87] on span "CNC" at bounding box center [704, 86] width 52 height 11
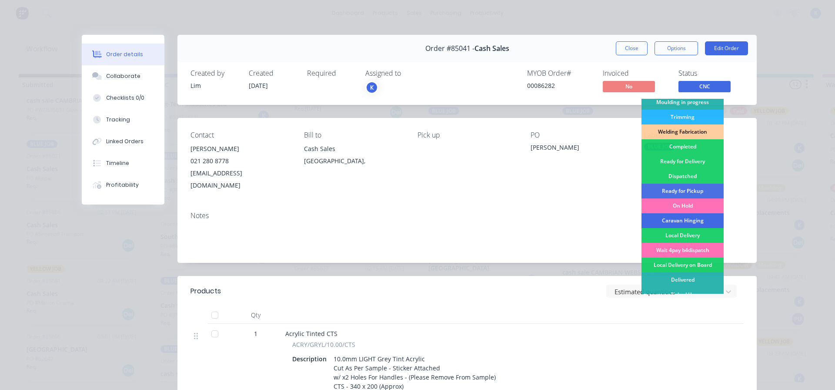
scroll to position [171, 0]
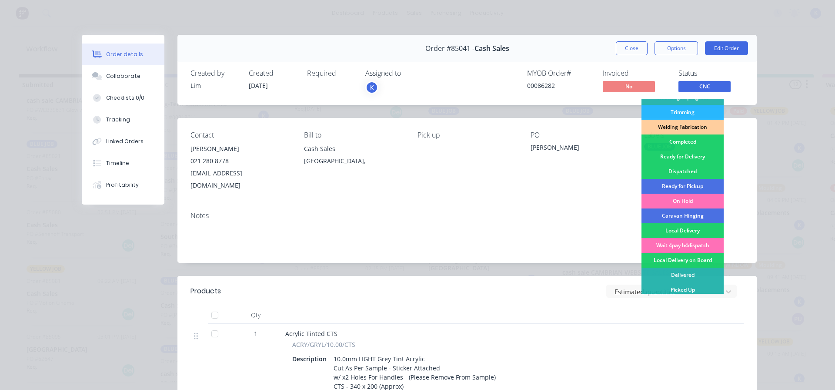
click at [682, 139] on div "Completed" at bounding box center [682, 141] width 82 height 15
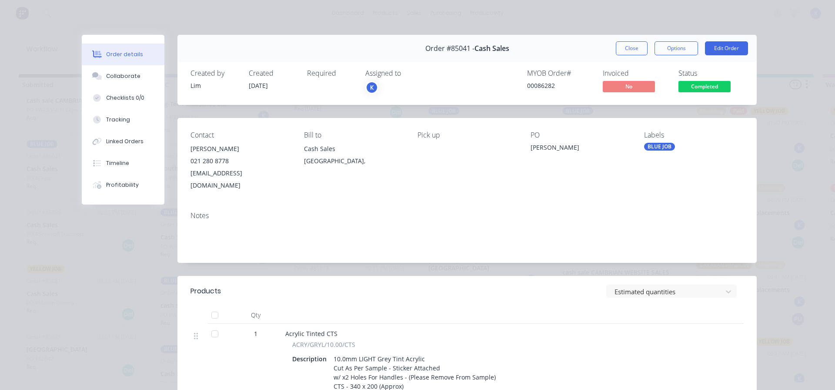
click at [628, 50] on button "Close" at bounding box center [632, 48] width 32 height 14
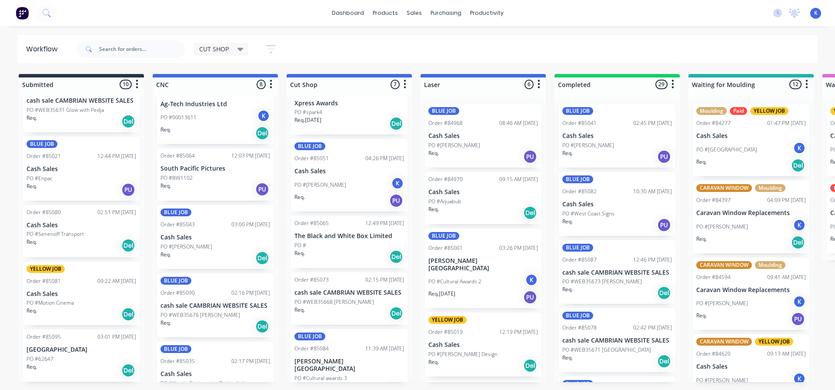
scroll to position [180, 0]
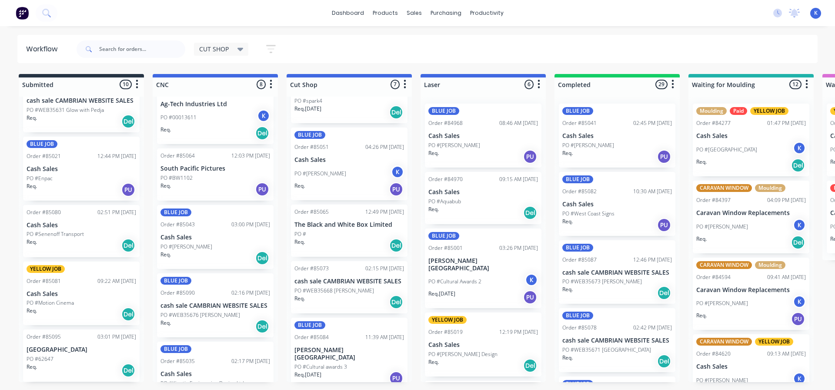
click at [230, 45] on div "CUT SHOP" at bounding box center [221, 49] width 44 height 8
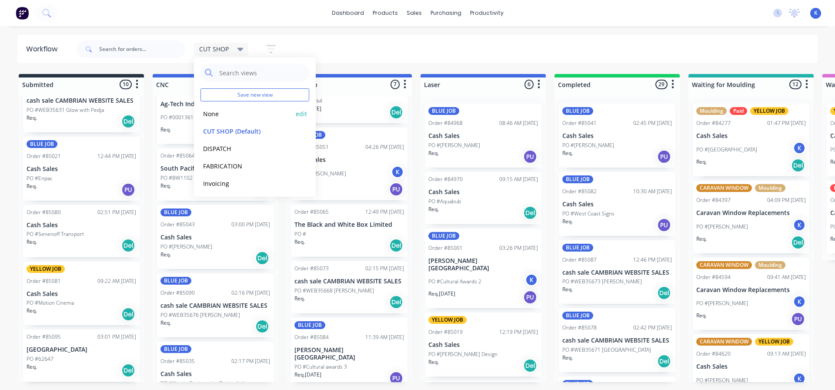
click at [214, 108] on div "None edit" at bounding box center [254, 113] width 109 height 17
drag, startPoint x: 207, startPoint y: 120, endPoint x: 211, endPoint y: 116, distance: 5.9
click at [209, 119] on div "None edit" at bounding box center [254, 113] width 109 height 17
click at [211, 115] on button "None" at bounding box center [246, 114] width 93 height 10
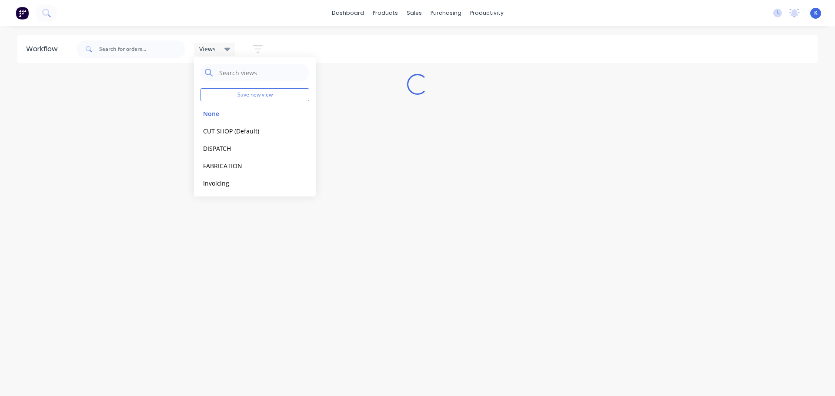
click at [224, 221] on div "Workflow Views Save new view None edit CUT SHOP (Default) edit DISPATCH edit FA…" at bounding box center [417, 207] width 835 height 344
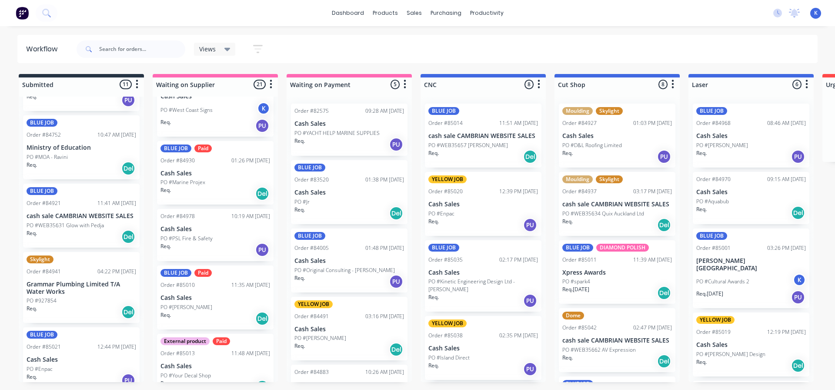
scroll to position [373, 0]
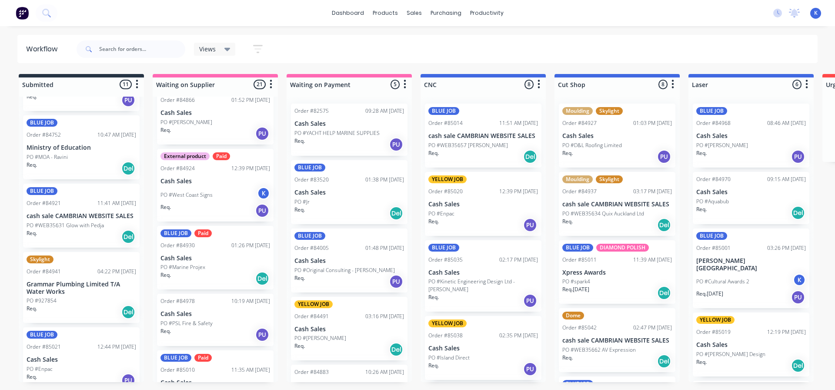
click at [210, 49] on span "Views" at bounding box center [207, 48] width 17 height 9
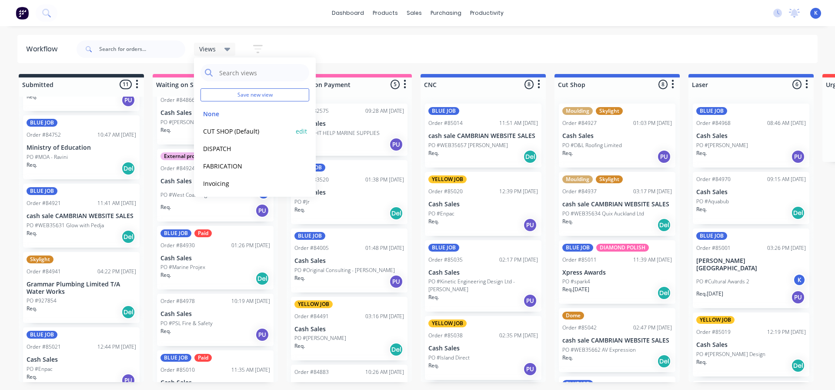
click at [227, 132] on button "CUT SHOP (Default)" at bounding box center [246, 131] width 93 height 10
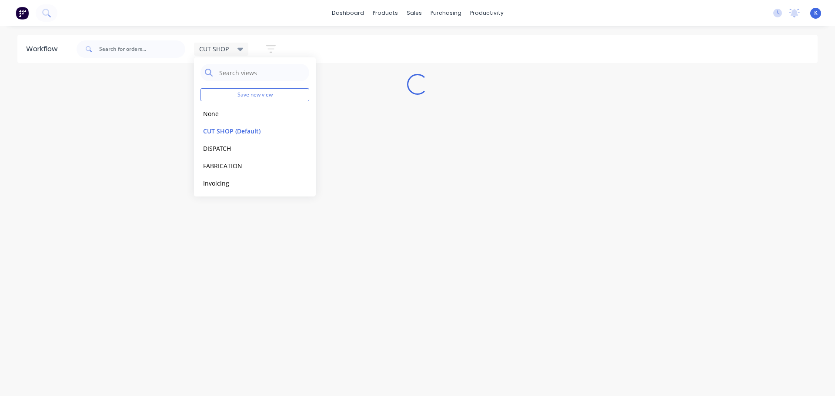
click at [236, 310] on div "Workflow CUT SHOP Save new view None edit CUT SHOP (Default) edit DISPATCH edit…" at bounding box center [417, 207] width 835 height 344
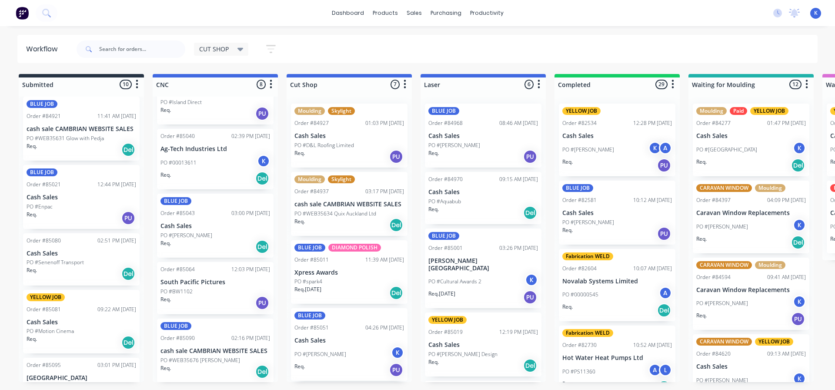
scroll to position [256, 0]
click at [200, 357] on p "PO #WEB35676 [PERSON_NAME]" at bounding box center [200, 359] width 80 height 8
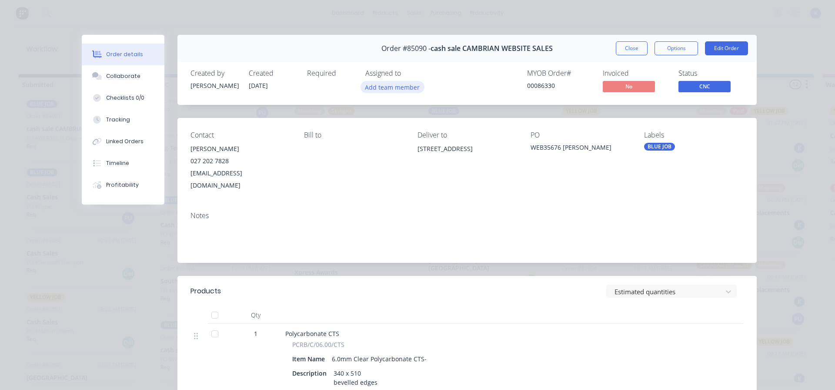
click at [383, 87] on button "Add team member" at bounding box center [393, 87] width 64 height 12
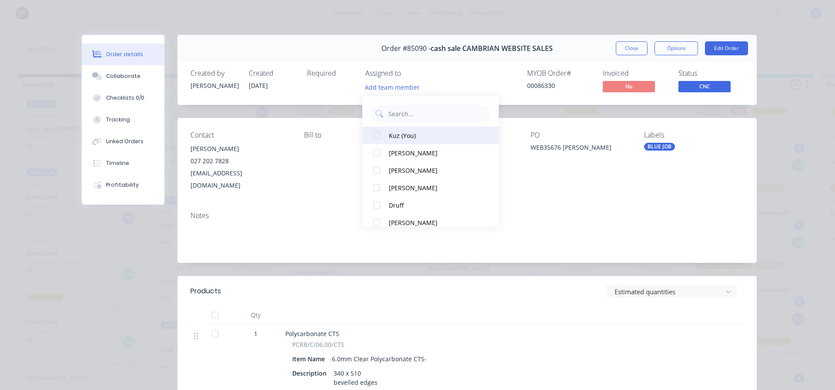
click at [378, 139] on div at bounding box center [376, 135] width 17 height 17
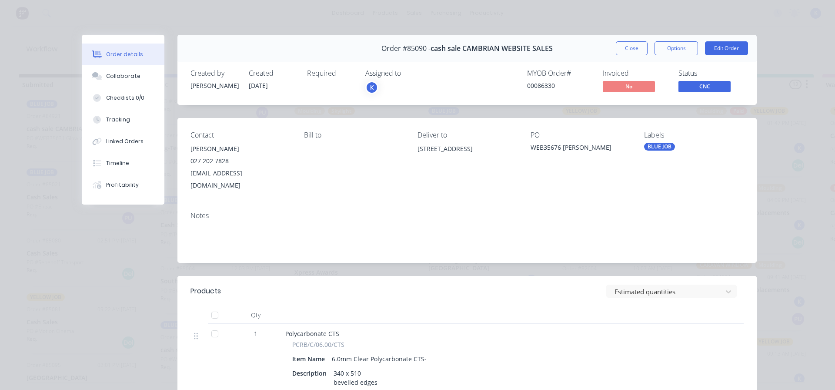
click at [719, 80] on div "Status CNC" at bounding box center [710, 81] width 65 height 25
click at [707, 87] on span "CNC" at bounding box center [704, 86] width 52 height 11
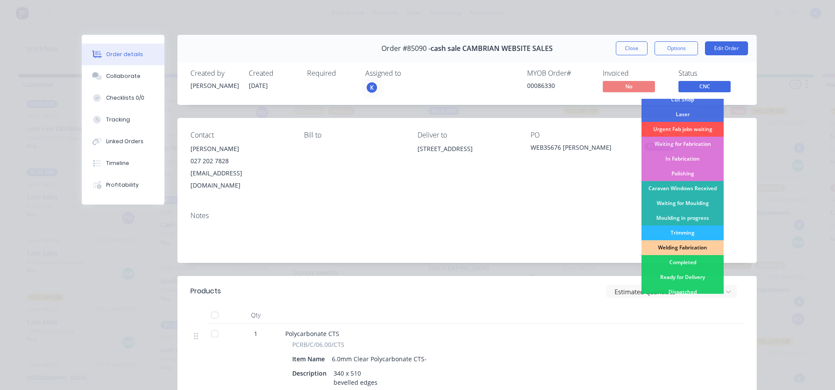
scroll to position [171, 0]
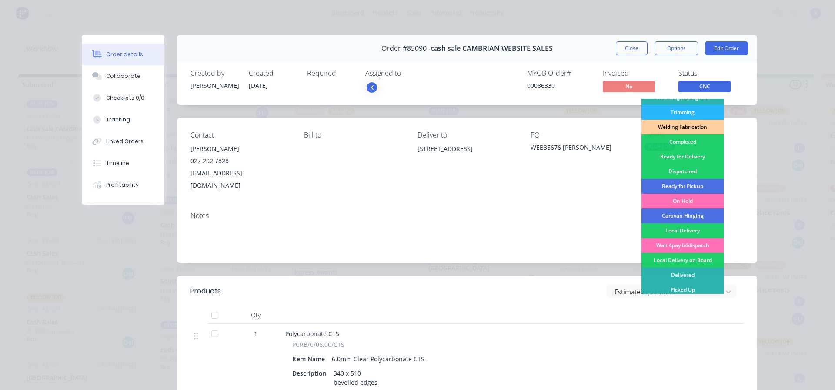
click at [692, 139] on div "Completed" at bounding box center [682, 141] width 82 height 15
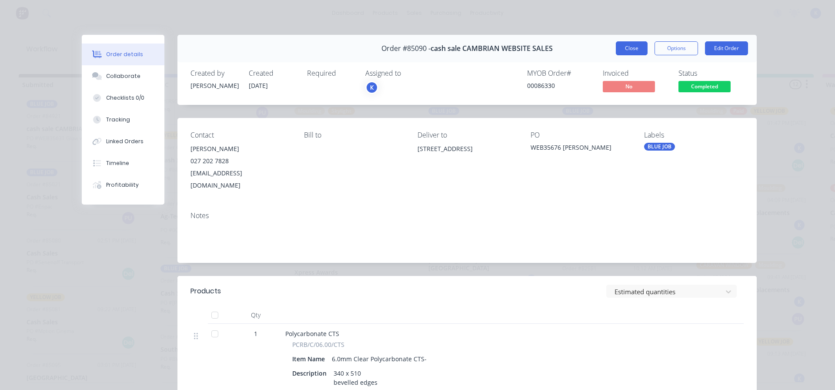
click at [629, 45] on button "Close" at bounding box center [632, 48] width 32 height 14
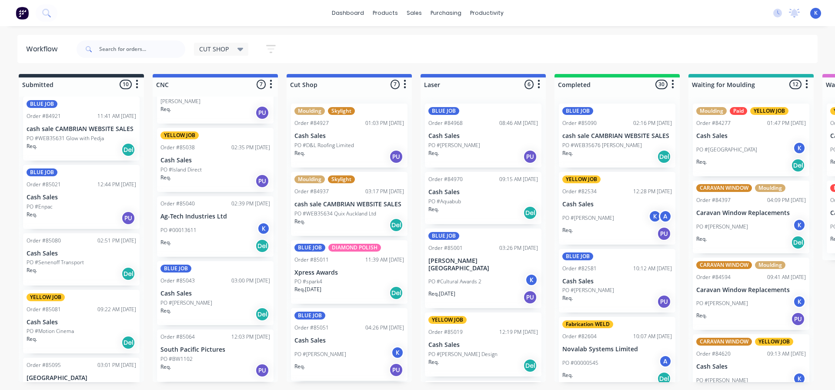
click at [200, 362] on div "PO #BW1102" at bounding box center [215, 359] width 110 height 8
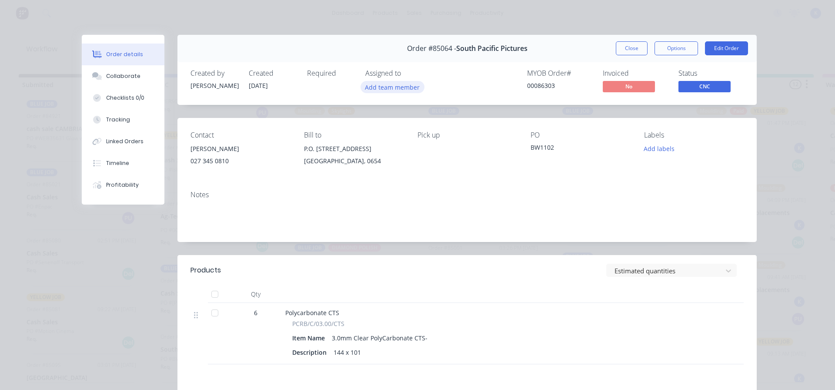
click at [384, 88] on button "Add team member" at bounding box center [393, 87] width 64 height 12
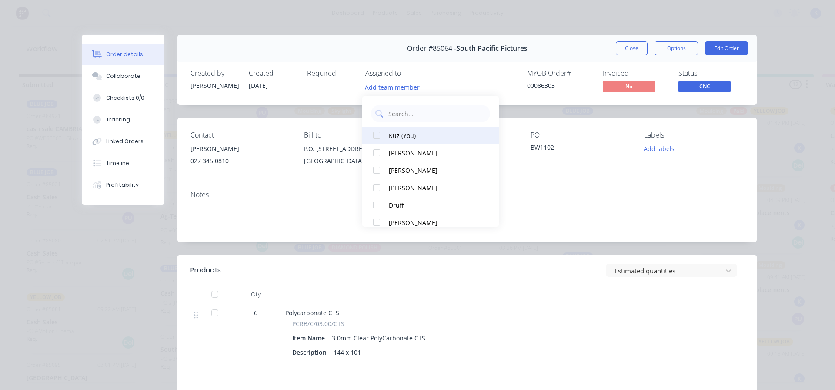
click at [378, 133] on div at bounding box center [376, 135] width 17 height 17
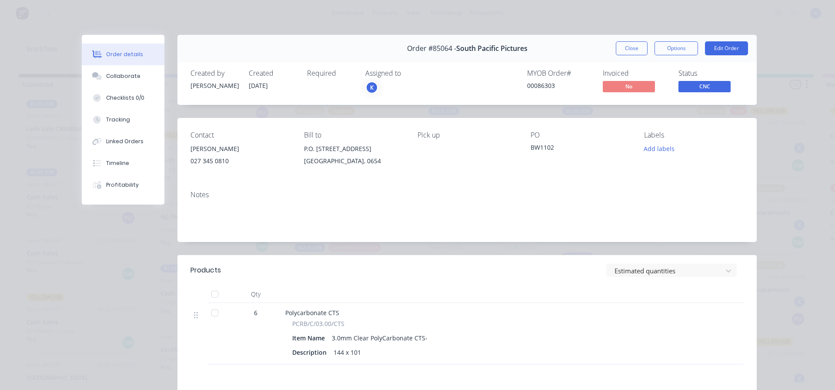
click at [680, 80] on div "Status CNC" at bounding box center [710, 81] width 65 height 25
click at [682, 83] on span "CNC" at bounding box center [704, 86] width 52 height 11
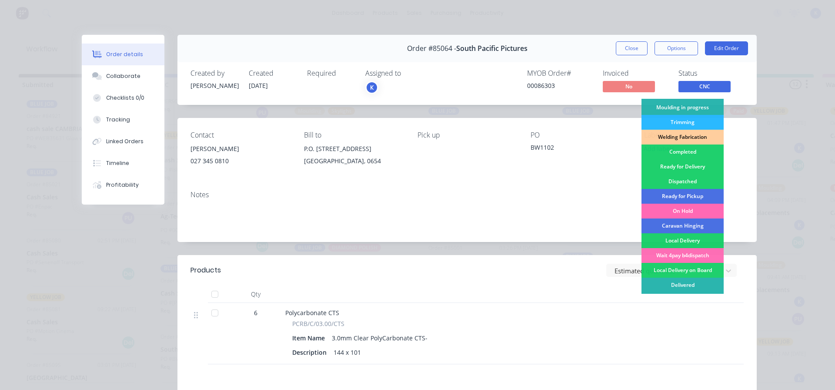
scroll to position [171, 0]
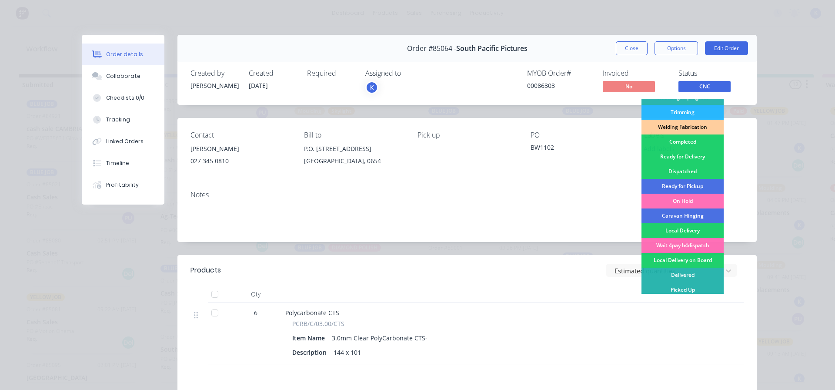
click at [692, 138] on div "Completed" at bounding box center [682, 141] width 82 height 15
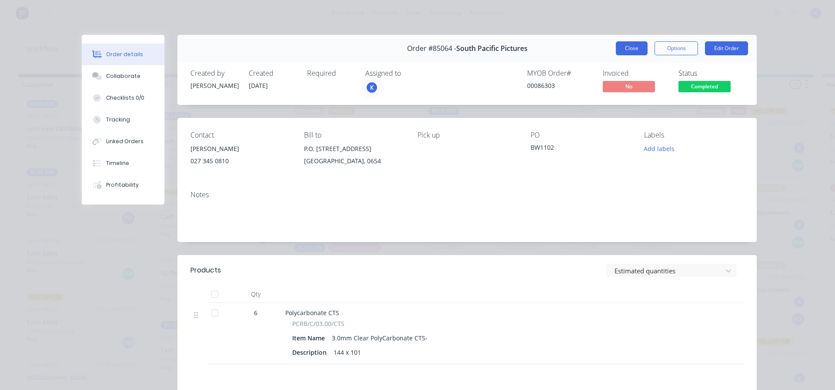
click at [620, 41] on button "Close" at bounding box center [632, 48] width 32 height 14
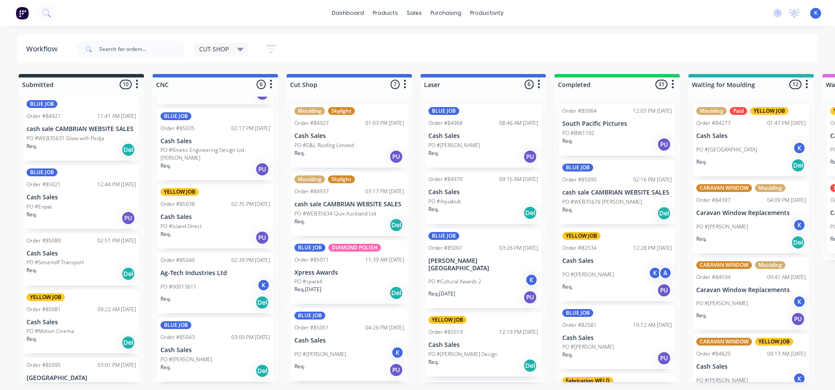
click at [190, 357] on p "PO #[PERSON_NAME]" at bounding box center [186, 359] width 52 height 8
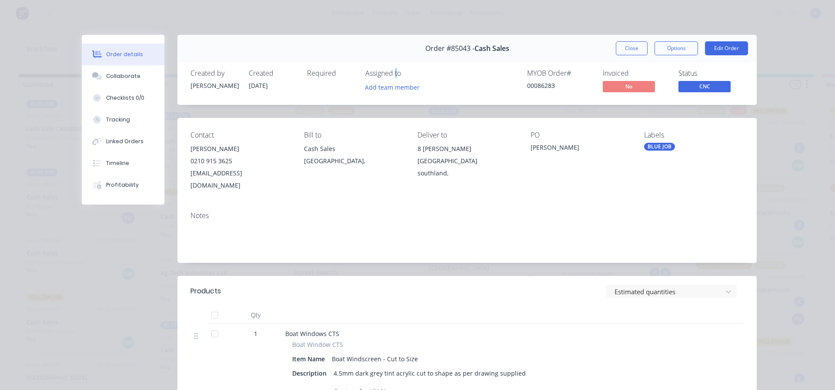
drag, startPoint x: 394, startPoint y: 69, endPoint x: 367, endPoint y: 95, distance: 37.5
click at [378, 86] on div "Assigned to Add team member" at bounding box center [408, 81] width 87 height 25
click at [375, 88] on button "Add team member" at bounding box center [393, 87] width 64 height 12
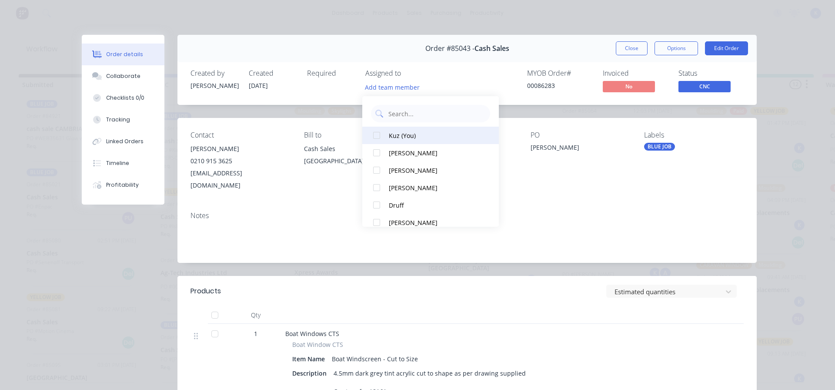
click at [381, 138] on div at bounding box center [376, 135] width 17 height 17
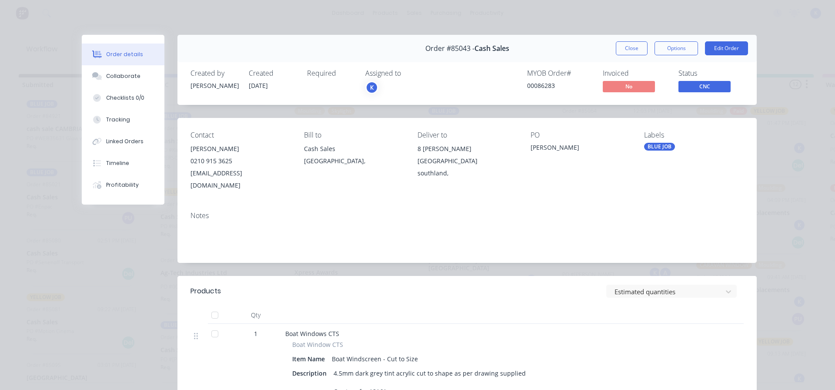
click at [702, 80] on div "Status CNC" at bounding box center [710, 81] width 65 height 25
click at [706, 85] on span "CNC" at bounding box center [704, 86] width 52 height 11
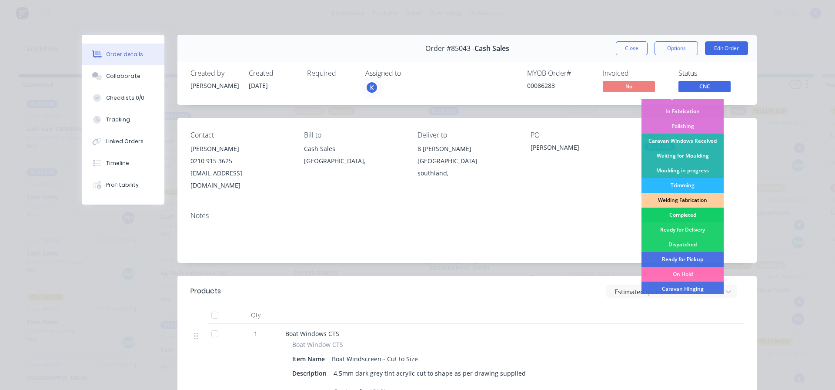
scroll to position [171, 0]
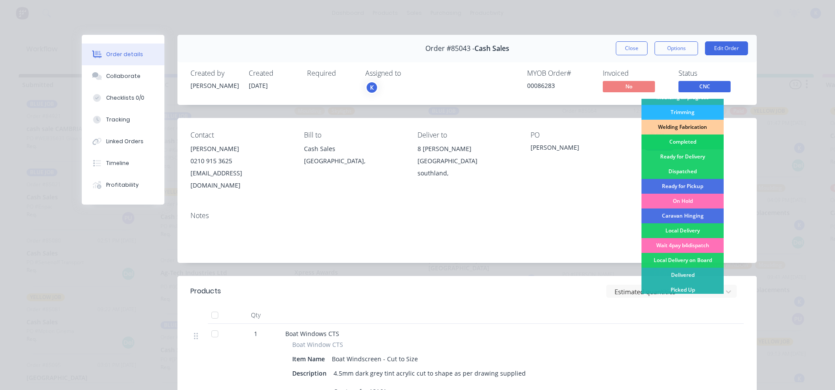
click at [680, 138] on div "Completed" at bounding box center [682, 141] width 82 height 15
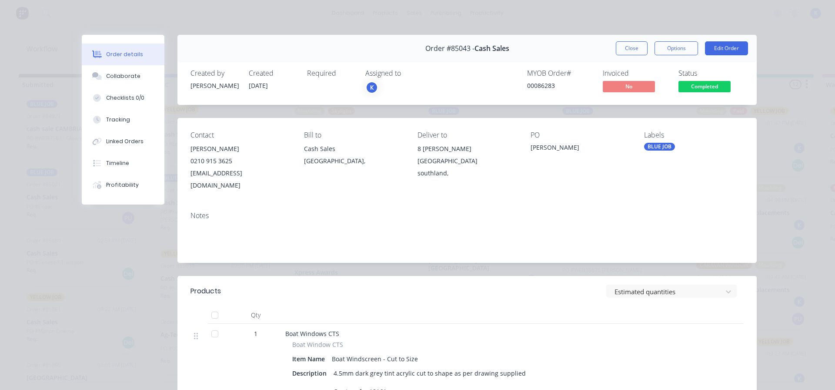
scroll to position [63, 0]
click at [628, 52] on button "Close" at bounding box center [632, 48] width 32 height 14
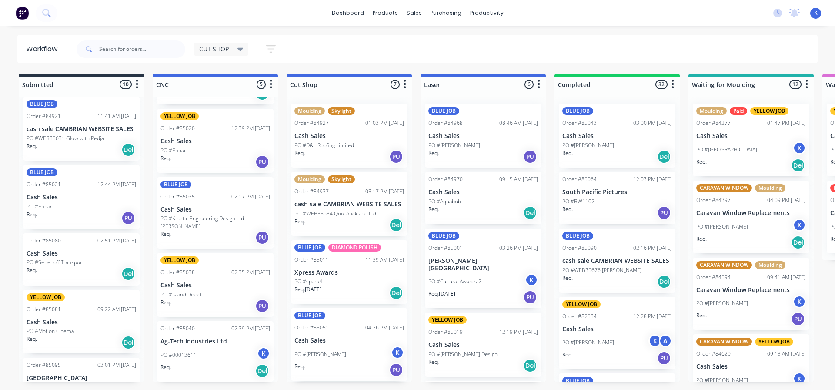
click at [596, 137] on p "Cash Sales" at bounding box center [617, 135] width 110 height 7
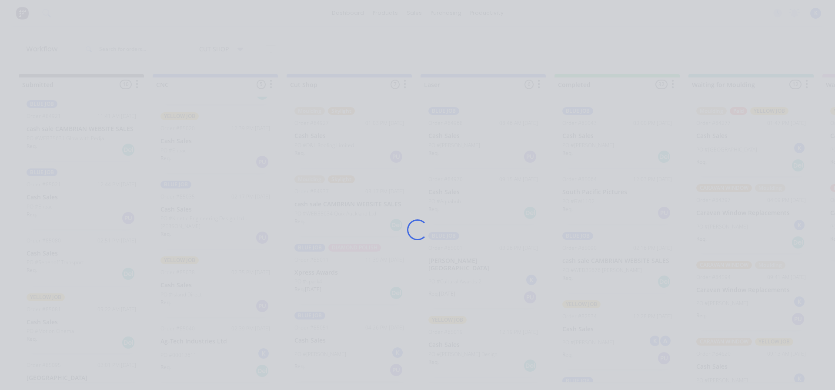
click at [595, 137] on div "Loading..." at bounding box center [418, 230] width 696 height 390
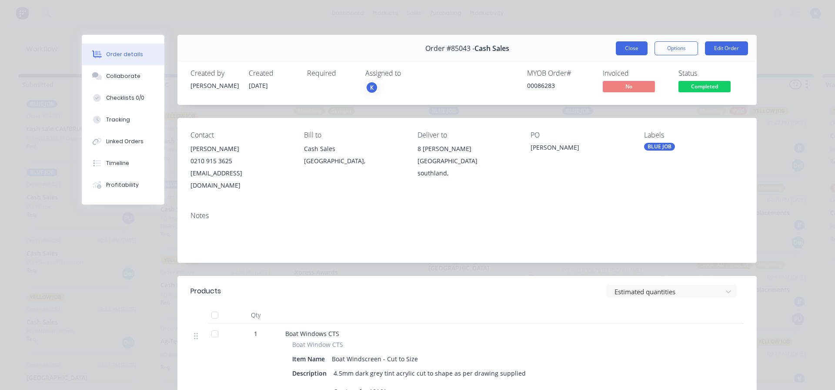
click at [626, 43] on button "Close" at bounding box center [632, 48] width 32 height 14
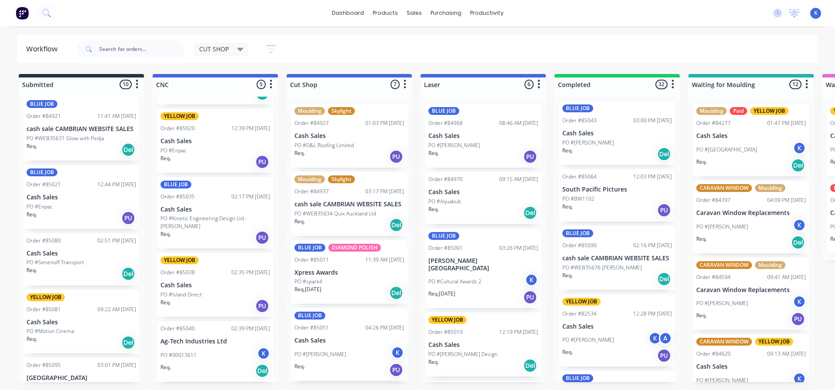
scroll to position [0, 0]
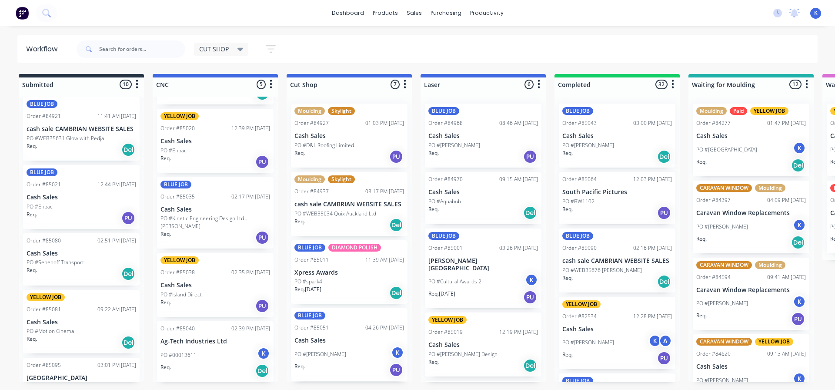
click at [596, 144] on p "PO #[PERSON_NAME]" at bounding box center [588, 145] width 52 height 8
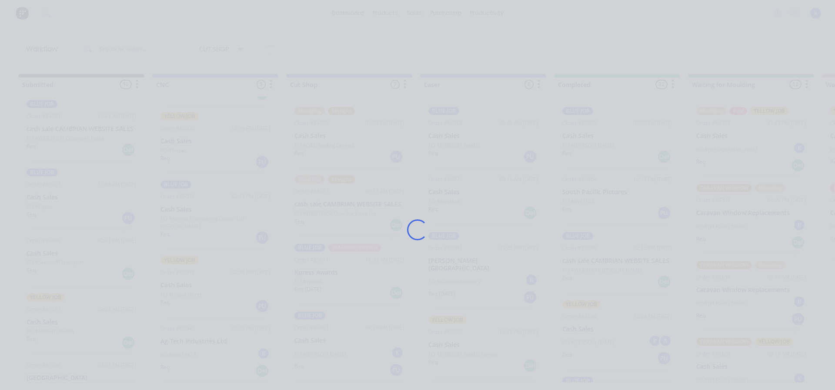
click at [596, 144] on div "Loading..." at bounding box center [418, 230] width 696 height 390
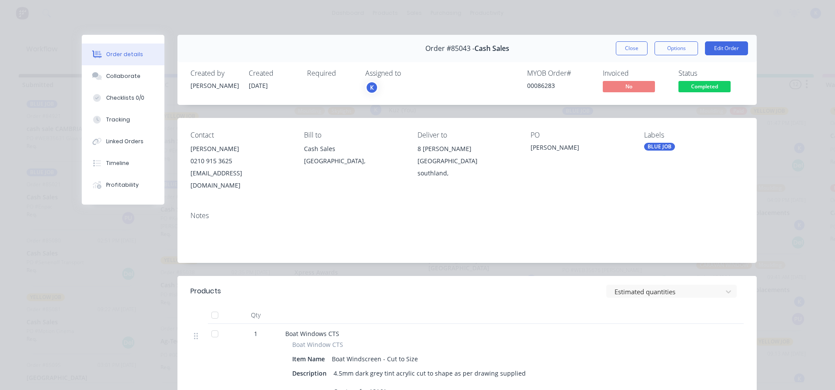
click at [368, 86] on div "K" at bounding box center [371, 87] width 13 height 13
click at [625, 50] on button "Close" at bounding box center [632, 48] width 32 height 14
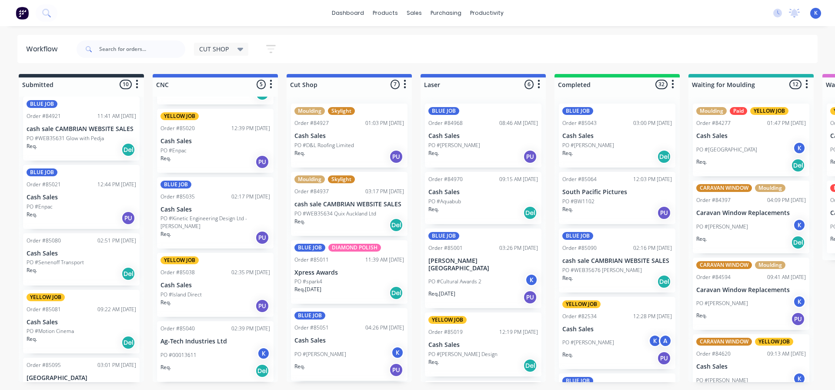
click at [594, 202] on div "PO #BW1102" at bounding box center [617, 201] width 110 height 8
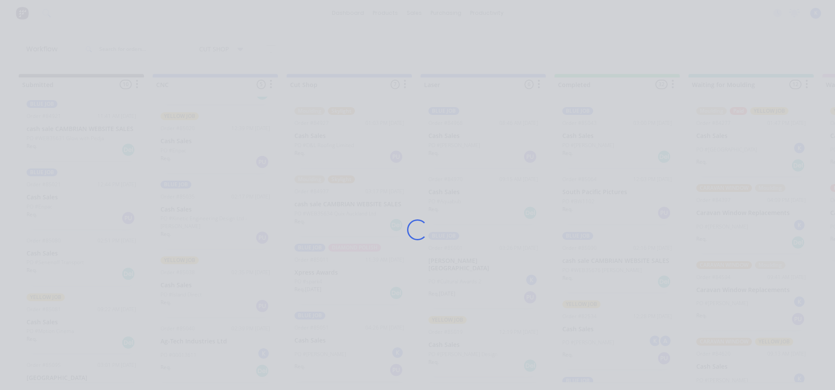
click at [594, 202] on div "Loading..." at bounding box center [418, 230] width 696 height 390
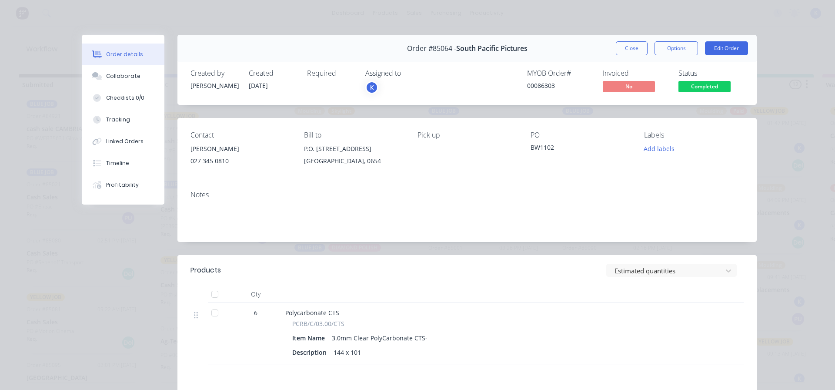
click at [618, 55] on div "Order #85064 - South Pacific Pictures Close Options Edit Order" at bounding box center [466, 48] width 579 height 27
click at [616, 49] on button "Close" at bounding box center [632, 48] width 32 height 14
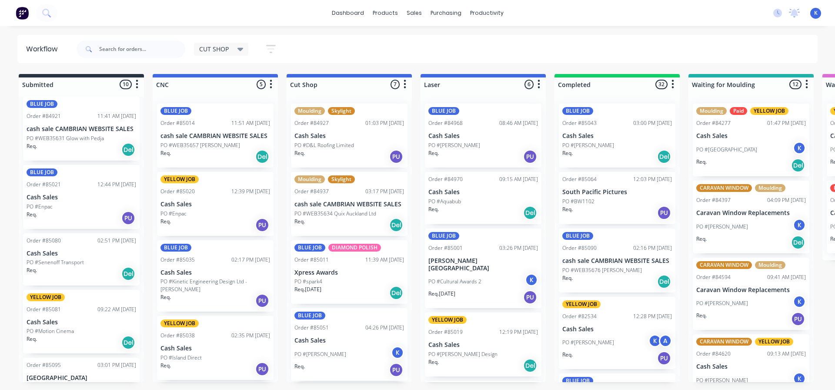
click at [14, 337] on html "dashboard products sales purchasing productivity dashboard products Product Cat…" at bounding box center [417, 168] width 835 height 337
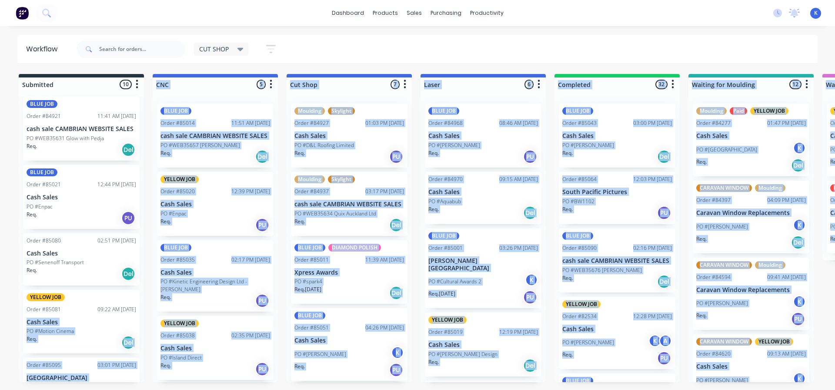
click at [209, 98] on div "BLUE JOB Order #85014 11:51 AM [DATE] cash sale CAMBRIAN WEBSITE SALES PO #WEB3…" at bounding box center [215, 239] width 125 height 285
click at [218, 370] on div "Req. PU" at bounding box center [215, 368] width 110 height 15
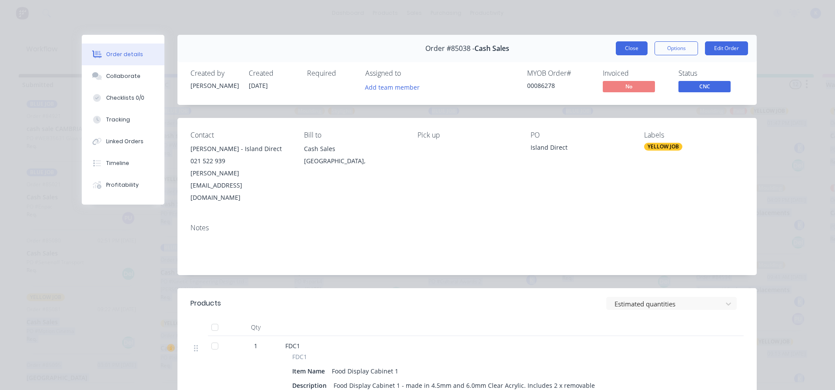
click at [624, 44] on button "Close" at bounding box center [632, 48] width 32 height 14
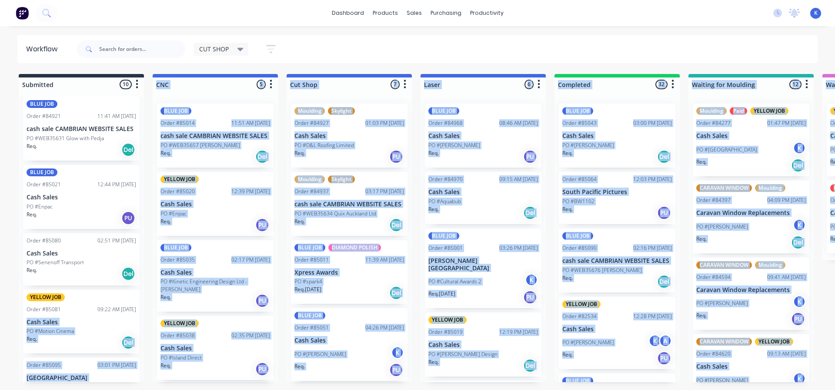
click at [202, 357] on div "PO #Island Direct" at bounding box center [215, 358] width 110 height 8
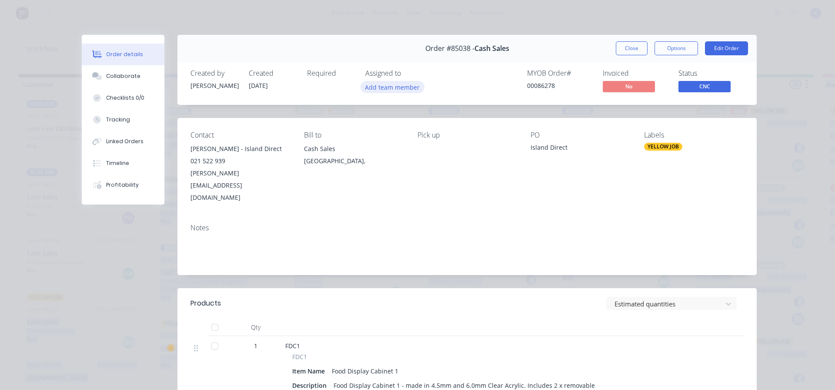
click at [392, 85] on button "Add team member" at bounding box center [393, 87] width 64 height 12
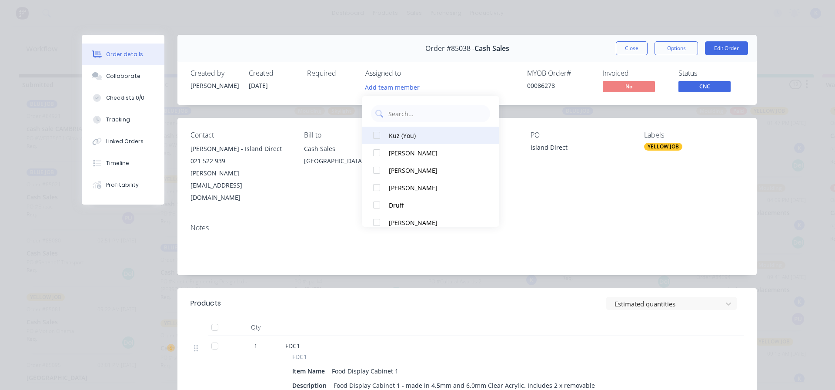
click at [376, 134] on div at bounding box center [376, 135] width 17 height 17
click at [685, 83] on span "CNC" at bounding box center [704, 86] width 52 height 11
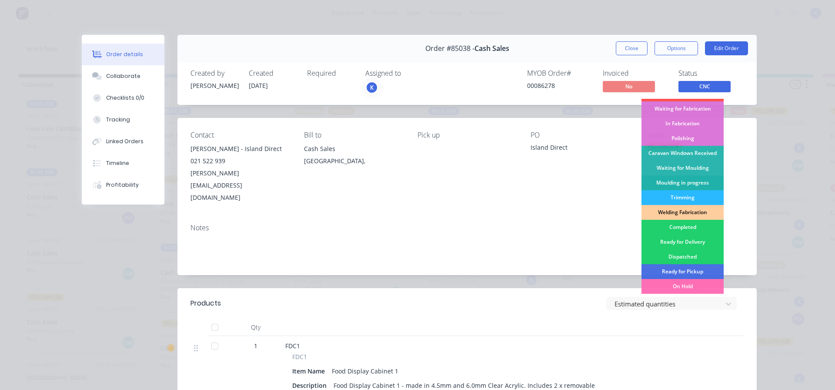
scroll to position [43, 0]
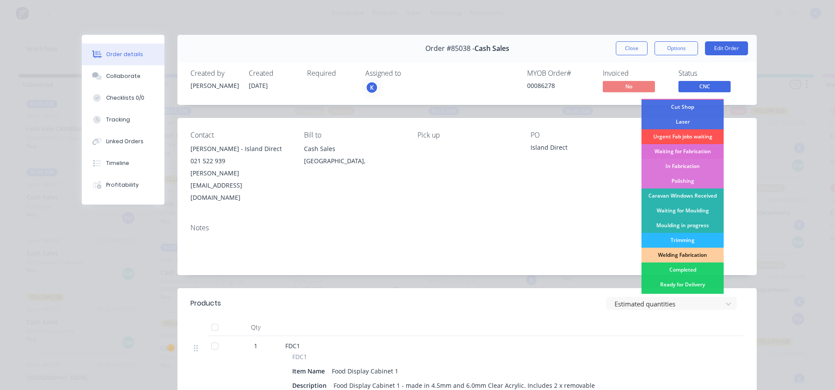
click at [683, 151] on div "Waiting for Fabrication" at bounding box center [682, 151] width 82 height 15
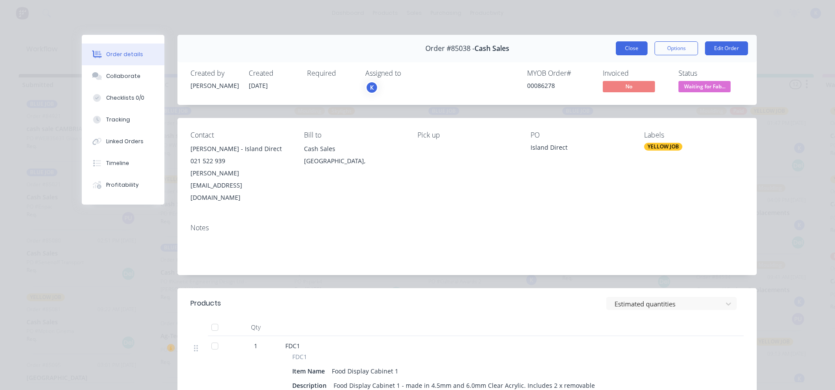
click at [629, 49] on button "Close" at bounding box center [632, 48] width 32 height 14
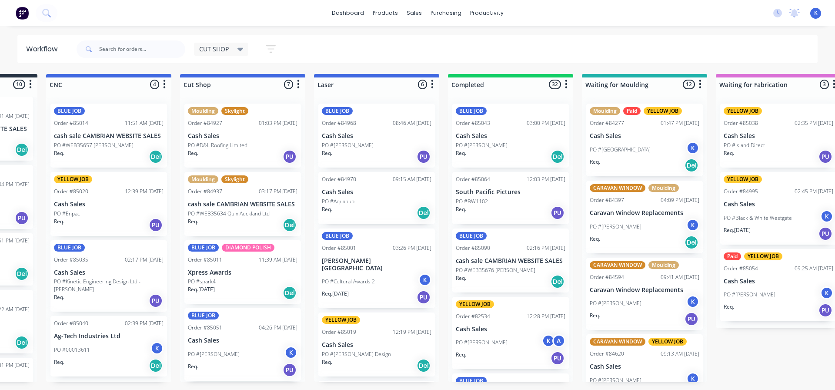
scroll to position [0, 112]
